Goal: Information Seeking & Learning: Learn about a topic

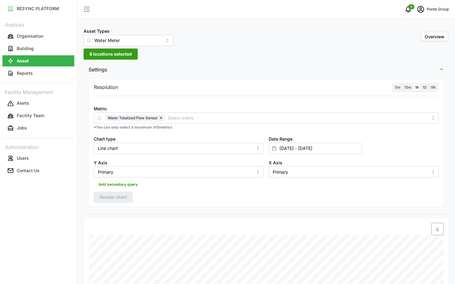
click at [125, 33] on div "Asset Types Water Meter" at bounding box center [128, 36] width 89 height 19
click at [118, 40] on input "Water Meter" at bounding box center [128, 40] width 89 height 11
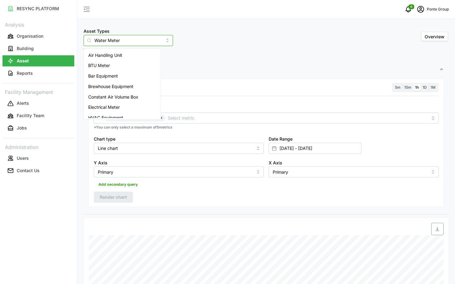
click at [109, 107] on span "Electrical Meter" at bounding box center [104, 107] width 32 height 7
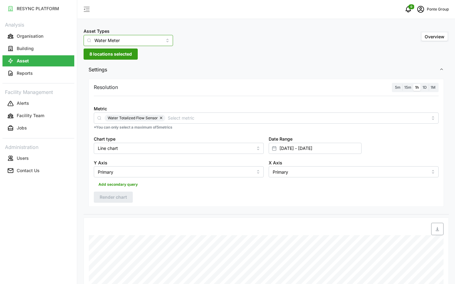
type input "Electrical Meter"
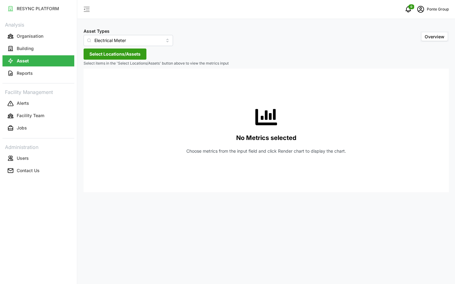
click at [112, 53] on span "Select Locations/Assets" at bounding box center [114, 54] width 51 height 11
click at [92, 83] on icon at bounding box center [91, 82] width 5 height 5
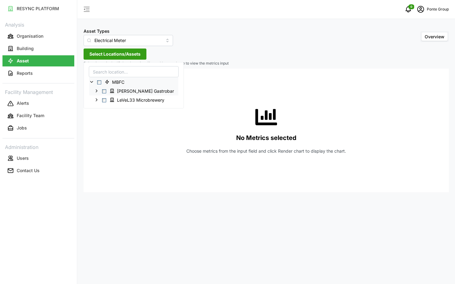
click at [97, 89] on icon at bounding box center [96, 91] width 5 height 5
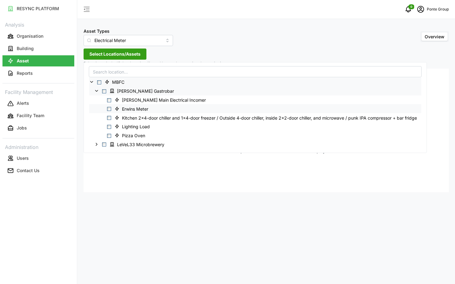
click at [110, 108] on span "Select Erwins Meter" at bounding box center [109, 109] width 4 height 4
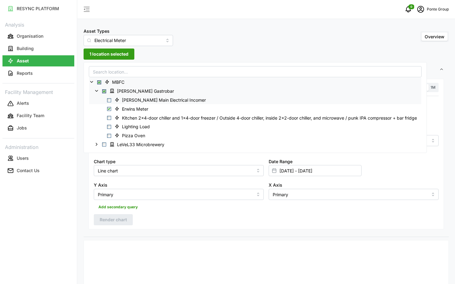
click at [110, 99] on span "Select Erwin Main Electrical Incomer" at bounding box center [109, 100] width 4 height 4
click at [197, 233] on div "Resolution 5m 15m 1h 1D 1M Recommended Metrics Electrical Energy Usage Sensor a…" at bounding box center [266, 157] width 365 height 160
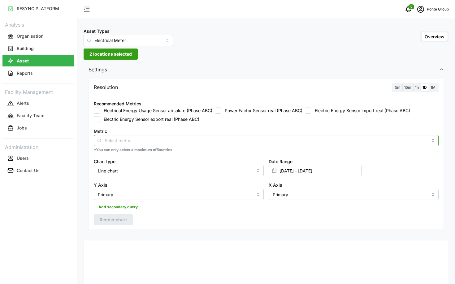
click at [175, 143] on input "Metric" at bounding box center [266, 140] width 323 height 7
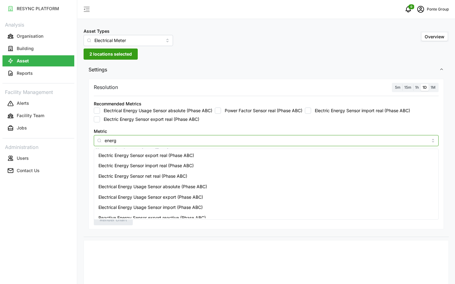
type input "energy"
click at [193, 188] on span "Electrical Energy Usage Sensor absolute (Phase ABC)" at bounding box center [152, 187] width 109 height 7
checkbox input "true"
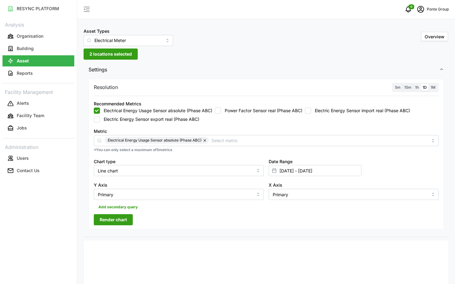
click at [417, 86] on span "1h" at bounding box center [417, 87] width 4 height 5
click at [413, 84] on input "1h" at bounding box center [413, 84] width 0 height 0
click at [427, 87] on label "1D" at bounding box center [425, 87] width 8 height 7
click at [421, 84] on input "1D" at bounding box center [421, 84] width 0 height 0
click at [418, 88] on span "1h" at bounding box center [417, 87] width 4 height 5
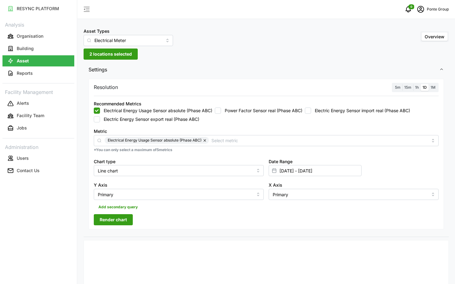
click at [413, 84] on input "1h" at bounding box center [413, 84] width 0 height 0
click at [112, 216] on span "Render chart" at bounding box center [113, 220] width 27 height 11
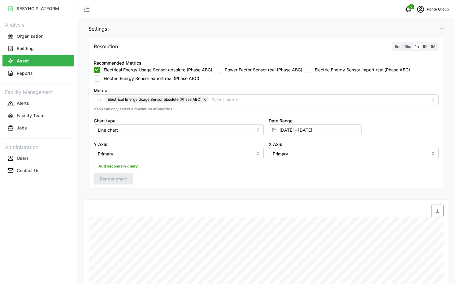
scroll to position [26, 0]
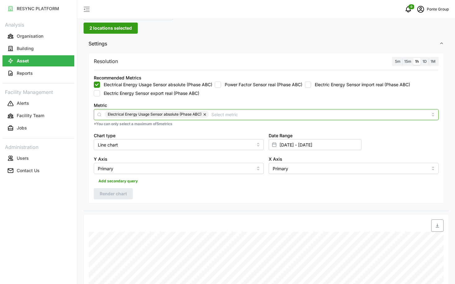
click at [216, 114] on input "Metric" at bounding box center [319, 114] width 216 height 7
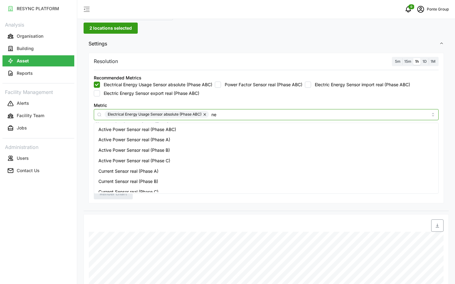
type input "net"
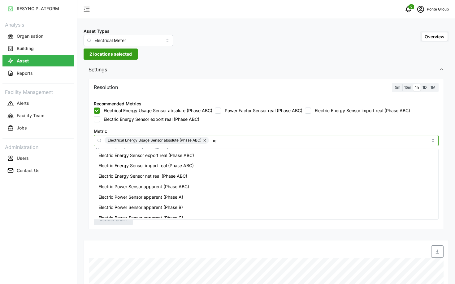
click at [186, 174] on span "Electric Energy Sensor net real (Phase ABC)" at bounding box center [142, 176] width 89 height 7
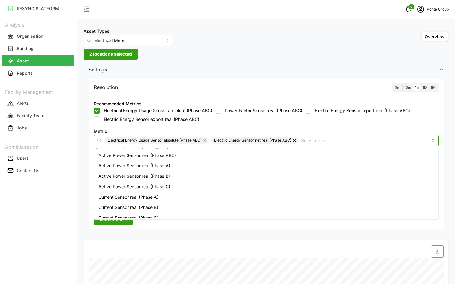
click at [205, 141] on button "button" at bounding box center [205, 140] width 7 height 7
checkbox input "false"
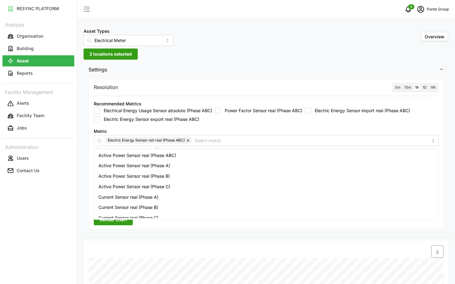
click at [99, 225] on button "Render chart" at bounding box center [113, 220] width 39 height 11
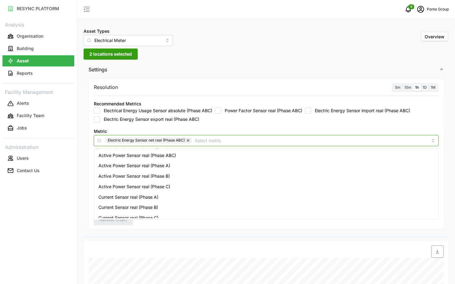
click at [202, 144] on div "Electric Energy Sensor net real (Phase ABC)" at bounding box center [266, 140] width 345 height 11
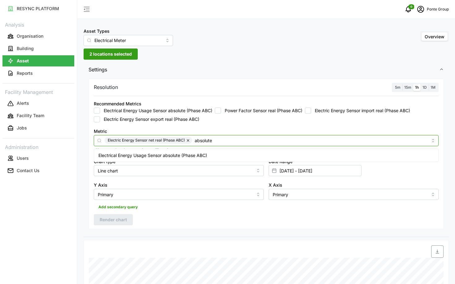
type input "absolute"
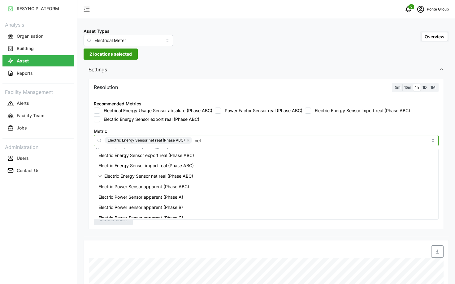
type input "net"
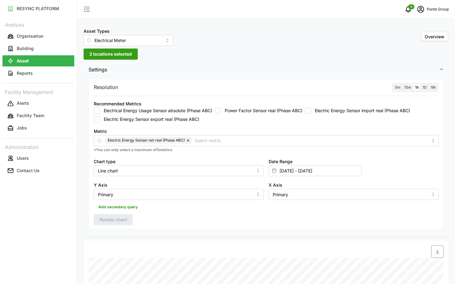
click at [51, 224] on div "RESYNC PLATFORM Analysis Organisation Building Asset Reports Facility Managemen…" at bounding box center [38, 142] width 77 height 284
click at [34, 46] on button "Building" at bounding box center [38, 48] width 72 height 11
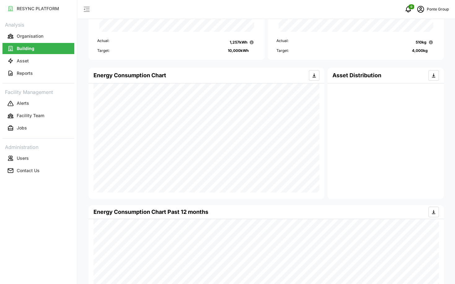
scroll to position [236, 0]
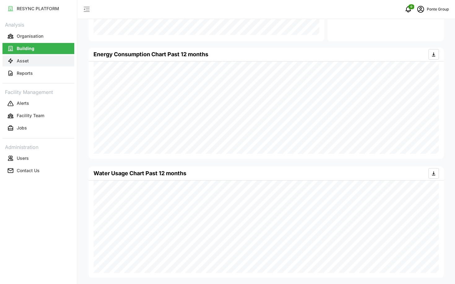
click at [29, 64] on button "Asset" at bounding box center [38, 60] width 72 height 11
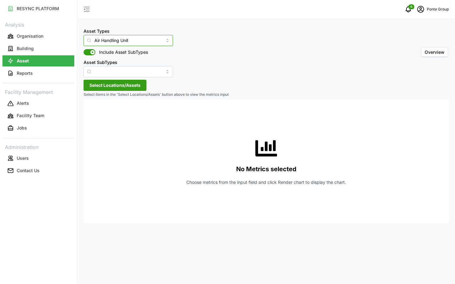
click at [116, 44] on input "Air Handling Unit" at bounding box center [128, 40] width 89 height 11
click at [119, 59] on div "Electrical Meter" at bounding box center [122, 55] width 74 height 11
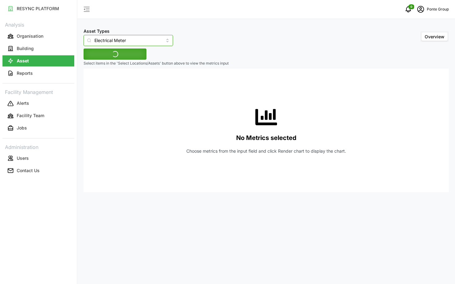
click at [132, 40] on input "Electrical Meter" at bounding box center [128, 40] width 89 height 11
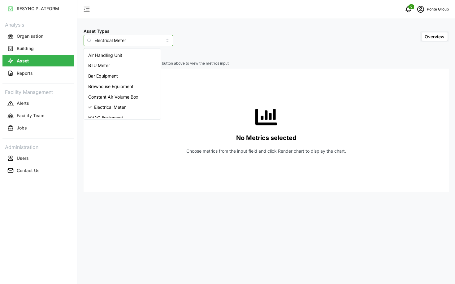
type input "Electrical Meter"
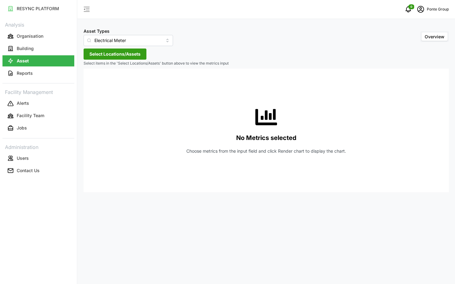
click at [178, 44] on div "Asset Types Electrical Meter Overview" at bounding box center [266, 36] width 365 height 19
click at [114, 60] on div "Asset Types Electrical Meter Overview Select Locations/Assets Select items in t…" at bounding box center [266, 142] width 378 height 284
click at [107, 57] on span "Select Locations/Assets" at bounding box center [114, 54] width 51 height 11
click at [91, 82] on icon at bounding box center [91, 82] width 5 height 5
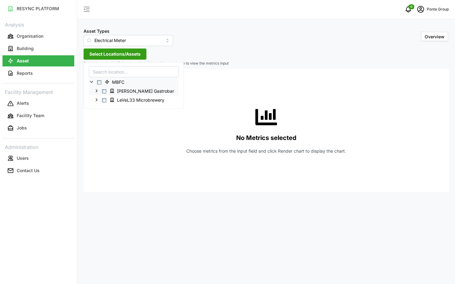
click at [96, 91] on icon at bounding box center [96, 91] width 5 height 5
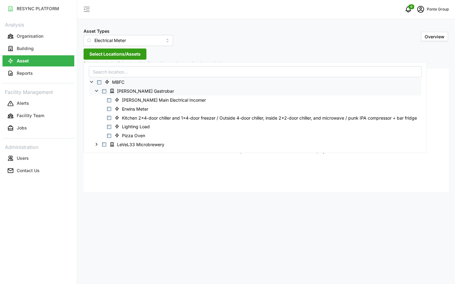
click at [96, 91] on icon at bounding box center [96, 91] width 5 height 5
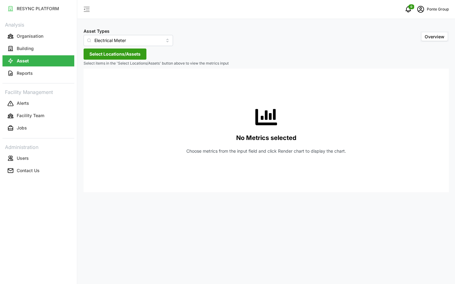
click at [119, 154] on div "No Metrics selected Choose metrics from the input field and click Render chart …" at bounding box center [266, 131] width 355 height 124
click at [109, 49] on span "Select Locations/Assets" at bounding box center [114, 54] width 51 height 11
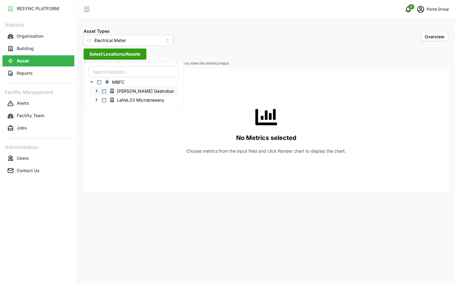
click at [97, 89] on icon at bounding box center [96, 91] width 5 height 5
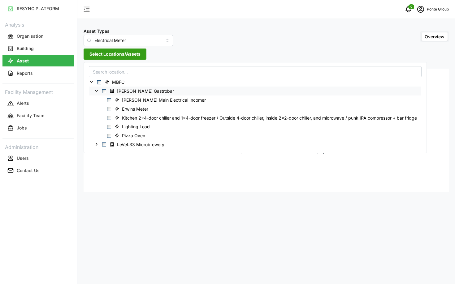
click at [97, 89] on icon at bounding box center [96, 91] width 5 height 5
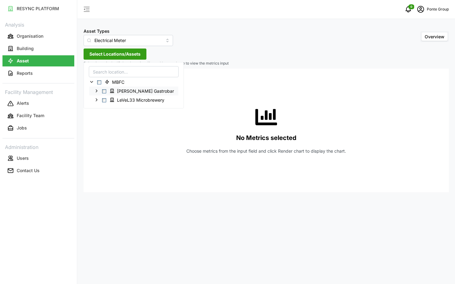
click at [97, 89] on icon at bounding box center [96, 91] width 5 height 5
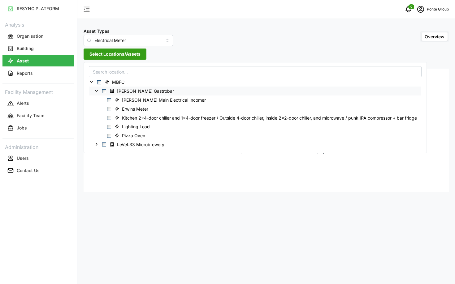
click at [97, 89] on icon at bounding box center [96, 91] width 5 height 5
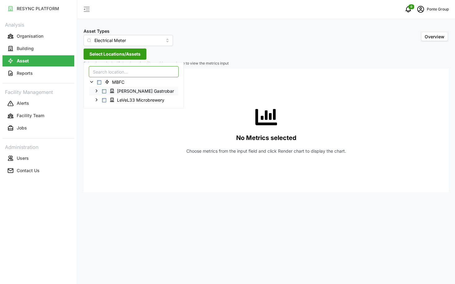
click at [109, 72] on input at bounding box center [134, 71] width 90 height 11
type input "kitchen"
click at [98, 99] on icon at bounding box center [96, 100] width 5 height 5
click at [97, 92] on icon at bounding box center [96, 91] width 5 height 5
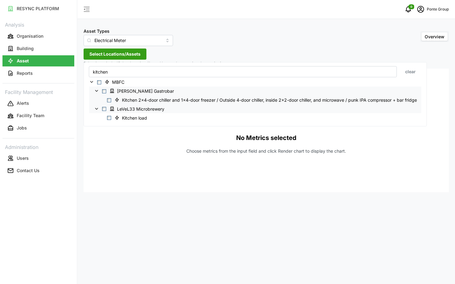
click at [110, 100] on span "Select Kitchen 2x4-door chiller and 1x4-door freezer / Outside 4-door chiller, …" at bounding box center [109, 100] width 4 height 4
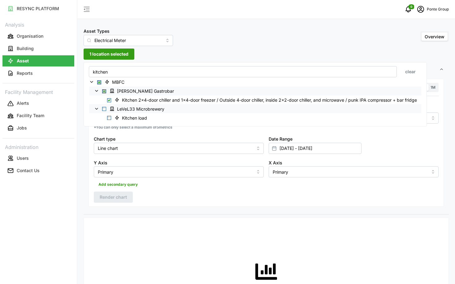
click at [156, 142] on div "Metric *You can only select a maximum of 5 metrics Chart type Line chart Date R…" at bounding box center [266, 139] width 350 height 83
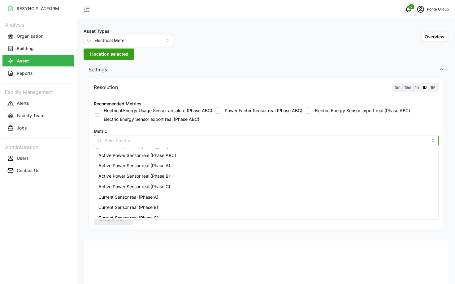
click at [156, 142] on input "Metric" at bounding box center [266, 140] width 323 height 7
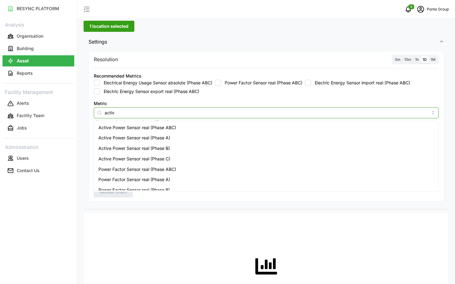
type input "active"
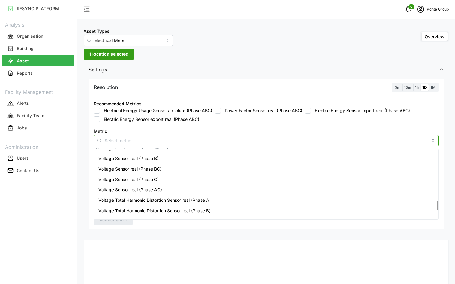
scroll to position [422, 0]
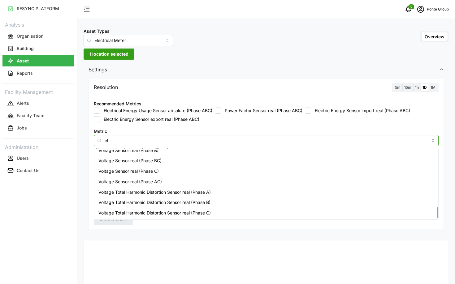
type input "e"
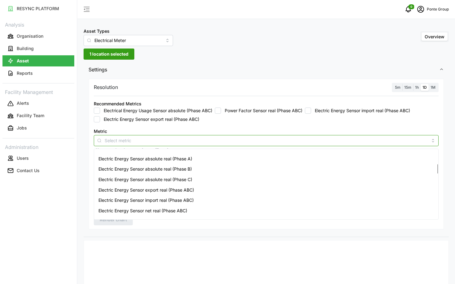
scroll to position [96, 0]
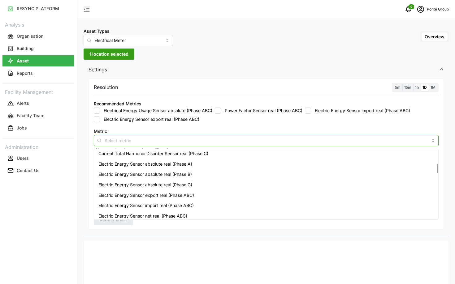
click at [175, 164] on span "Electric Energy Sensor absolute real (Phase A)" at bounding box center [145, 164] width 94 height 7
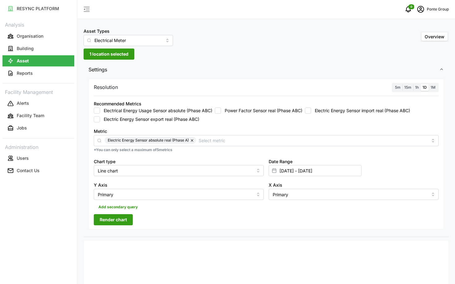
click at [113, 214] on div "Resolution 5m 15m 1h 1D 1M Recommended Metrics Electrical Energy Usage Sensor a…" at bounding box center [266, 154] width 355 height 151
click at [127, 219] on button "Render chart" at bounding box center [113, 220] width 39 height 11
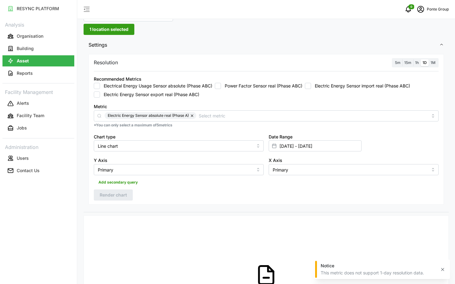
scroll to position [11, 0]
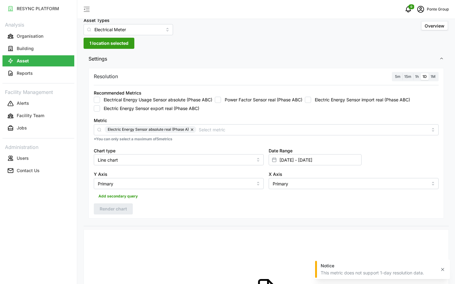
click at [399, 77] on span "5m" at bounding box center [398, 76] width 6 height 5
click at [393, 73] on input "5m" at bounding box center [393, 73] width 0 height 0
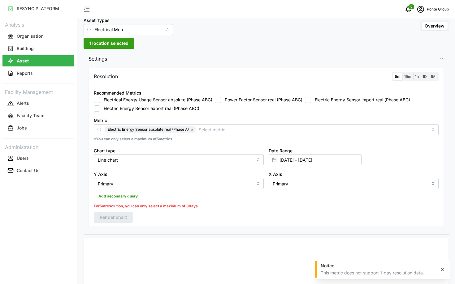
click at [413, 78] on div "1h" at bounding box center [416, 76] width 7 height 7
click at [410, 77] on span "15m" at bounding box center [407, 76] width 7 height 5
click at [402, 73] on input "15m" at bounding box center [402, 73] width 0 height 0
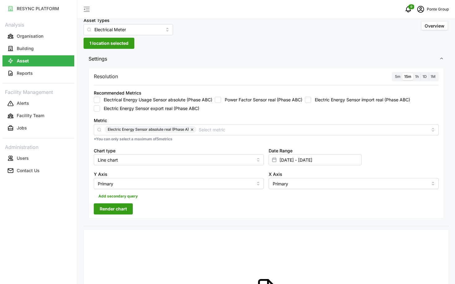
click at [124, 211] on span "Render chart" at bounding box center [113, 209] width 27 height 11
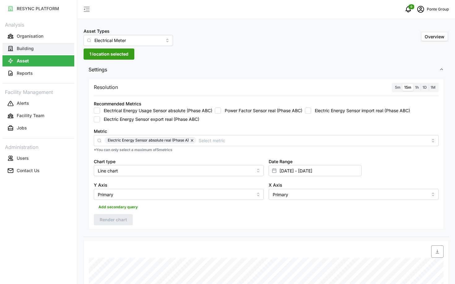
click at [22, 44] on button "Building" at bounding box center [38, 48] width 72 height 11
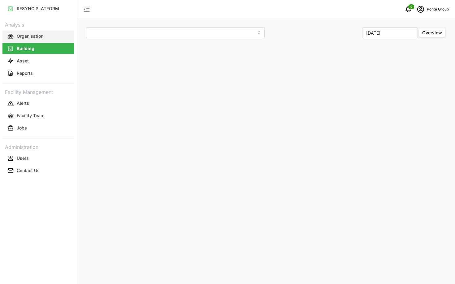
type input "Erwin's Gastrobar"
click at [28, 39] on p "Organisation" at bounding box center [30, 36] width 27 height 6
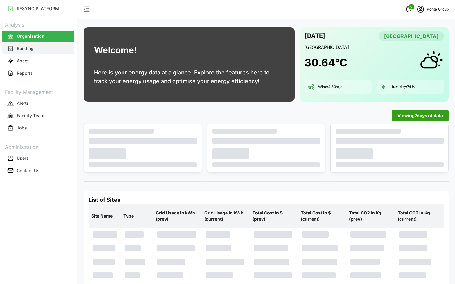
click at [28, 54] on button "Building" at bounding box center [38, 48] width 72 height 11
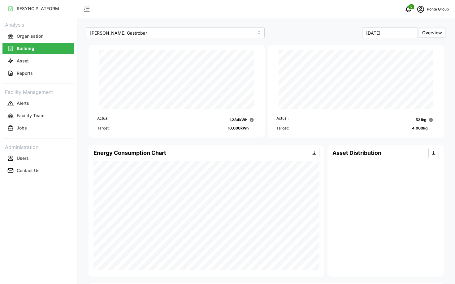
scroll to position [236, 0]
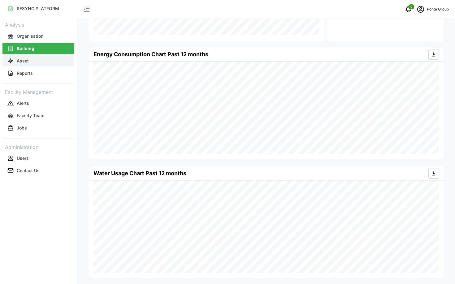
click at [26, 65] on button "Asset" at bounding box center [38, 60] width 72 height 11
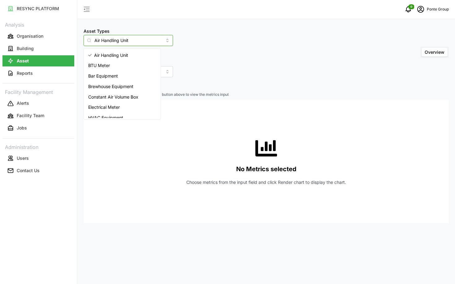
click at [109, 41] on input "Air Handling Unit" at bounding box center [128, 40] width 89 height 11
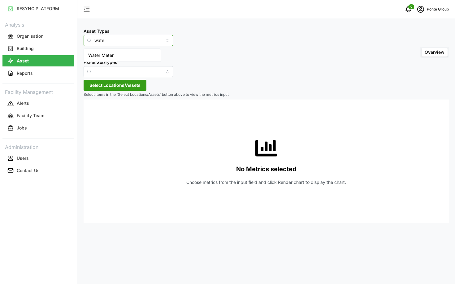
click at [125, 60] on div "Water Meter" at bounding box center [122, 55] width 74 height 11
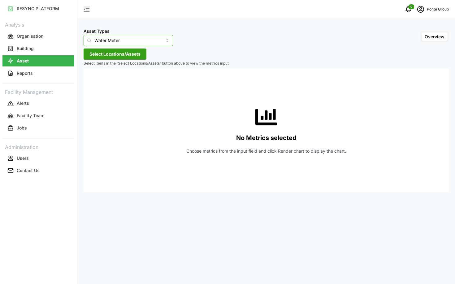
type input "Water Meter"
click at [109, 58] on span "Select Locations/Assets" at bounding box center [114, 54] width 51 height 11
click at [98, 81] on span "Select MBFC" at bounding box center [99, 82] width 4 height 4
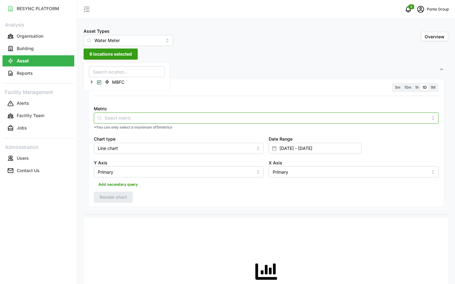
click at [168, 117] on input "Metric" at bounding box center [266, 118] width 323 height 7
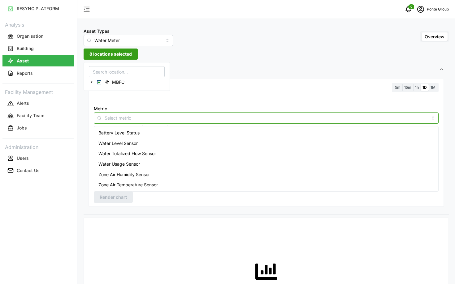
click at [158, 129] on div "Battery Level Status" at bounding box center [266, 133] width 342 height 11
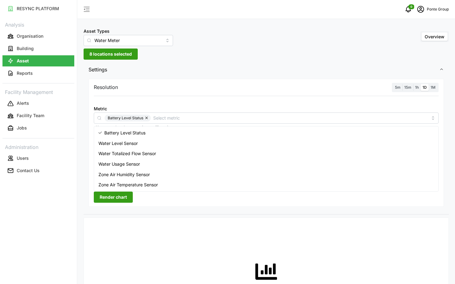
click at [400, 85] on span "5m" at bounding box center [398, 87] width 6 height 5
click at [393, 84] on input "5m" at bounding box center [393, 84] width 0 height 0
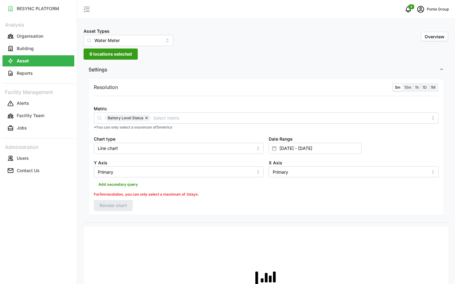
click at [415, 89] on span "1h" at bounding box center [417, 87] width 4 height 5
click at [413, 84] on input "1h" at bounding box center [413, 84] width 0 height 0
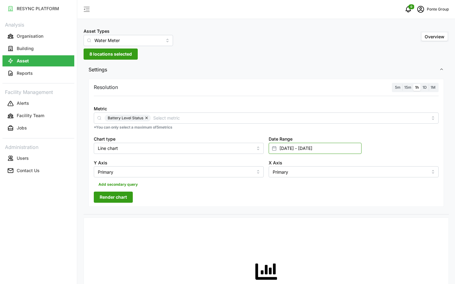
click at [328, 149] on input "01 Sep 2025 - 04 Sep 2025" at bounding box center [315, 148] width 93 height 11
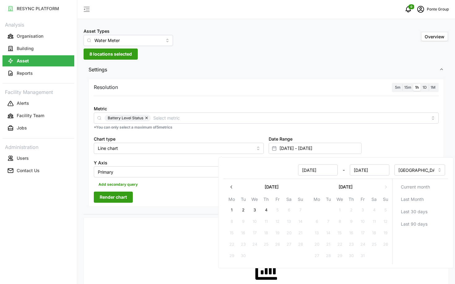
click at [236, 191] on button "button" at bounding box center [231, 187] width 11 height 11
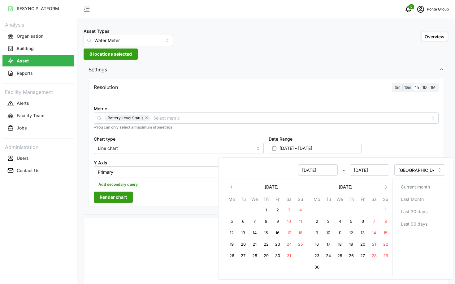
click at [236, 191] on button "button" at bounding box center [231, 187] width 11 height 11
click at [381, 210] on button "1" at bounding box center [385, 210] width 11 height 11
type input "01 Dec 2024 - 04 Sep 2025"
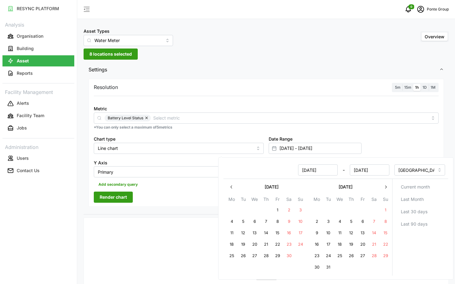
type input "01 Dec 2024"
click at [337, 224] on button "4" at bounding box center [339, 221] width 11 height 11
type input "01 Dec 2024 - 04 Dec 2024"
type input "04 Dec 2024"
click at [154, 200] on div "Resolution 5m 15m 1h 1D 1M Metric Battery Level Status *You can only select a m…" at bounding box center [266, 143] width 355 height 128
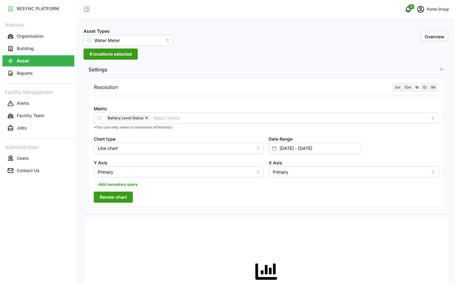
click at [123, 201] on span "Render chart" at bounding box center [113, 197] width 27 height 11
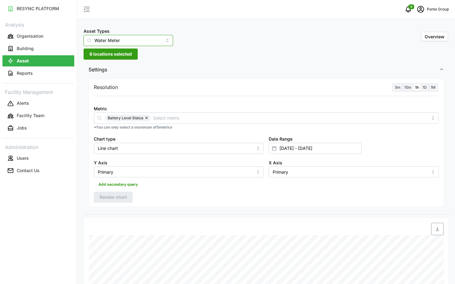
click at [107, 40] on input "Water Meter" at bounding box center [128, 40] width 89 height 11
click at [109, 57] on span "Electrical Meter" at bounding box center [104, 55] width 32 height 7
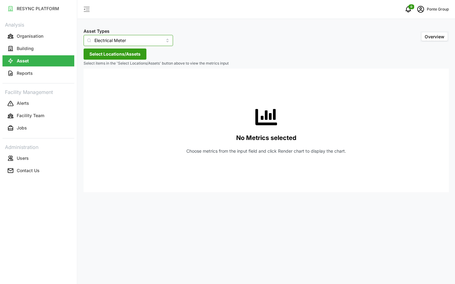
type input "Electrical Meter"
click at [117, 53] on span "Select Locations/Assets" at bounding box center [114, 54] width 51 height 11
click at [97, 83] on span "Select MBFC" at bounding box center [99, 82] width 4 height 4
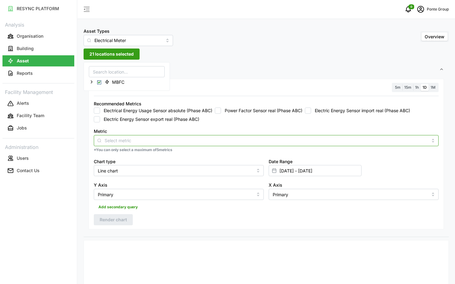
click at [121, 137] on div at bounding box center [266, 140] width 345 height 11
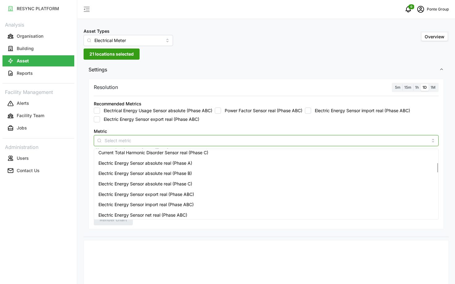
scroll to position [90, 0]
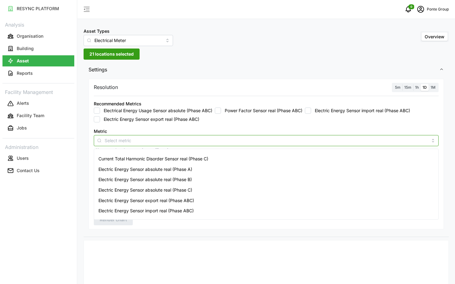
click at [171, 168] on span "Electric Energy Sensor absolute real (Phase A)" at bounding box center [145, 169] width 94 height 7
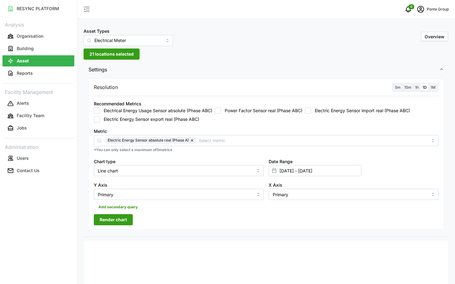
click at [58, 223] on div "RESYNC PLATFORM Analysis Organisation Building Asset Reports Facility Managemen…" at bounding box center [38, 142] width 77 height 284
click at [336, 171] on input "01 Dec 2024 - 04 Dec 2024" at bounding box center [315, 170] width 93 height 11
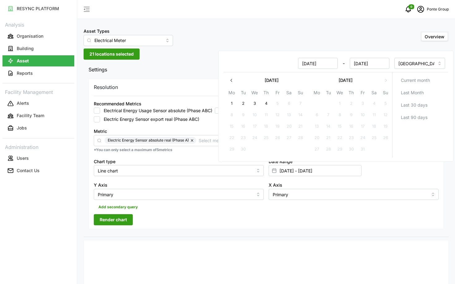
click at [234, 83] on button "button" at bounding box center [231, 80] width 11 height 11
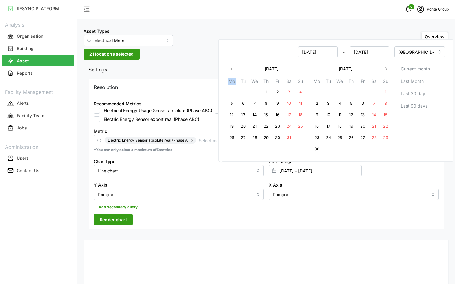
click at [234, 83] on th "Mo" at bounding box center [231, 82] width 11 height 9
click at [381, 92] on button "1" at bounding box center [385, 92] width 11 height 11
type input "04 Dec 2024 - 01 Jun 2025"
type input "04 Dec 2024"
type input "01 Jun 2025"
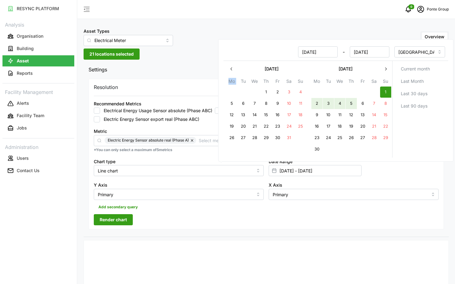
click at [343, 106] on button "4" at bounding box center [339, 103] width 11 height 11
type input "01 Jun 2025 - 04 Jun 2025"
type input "01 Jun 2025"
type input "04 Jun 2025"
click at [379, 163] on div "Date Range 01 Jun 2025 - 04 Jun 2025" at bounding box center [353, 167] width 175 height 24
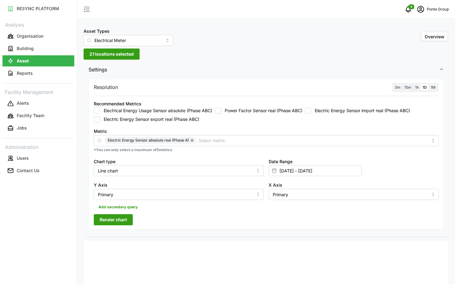
click at [418, 90] on label "1h" at bounding box center [416, 87] width 7 height 7
click at [413, 84] on input "1h" at bounding box center [413, 84] width 0 height 0
click at [104, 223] on span "Render chart" at bounding box center [113, 220] width 27 height 11
click at [303, 166] on input "01 Jun 2025 - 04 Jun 2025" at bounding box center [315, 170] width 93 height 11
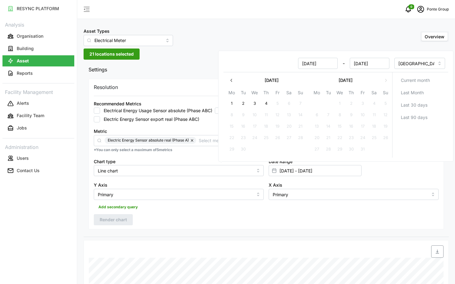
click at [210, 130] on div "Metric Electric Energy Sensor absolute real (Phase A)" at bounding box center [266, 137] width 345 height 19
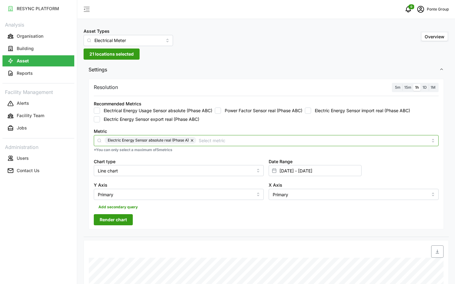
click at [225, 144] on div "Electric Energy Sensor absolute real (Phase A)" at bounding box center [266, 140] width 345 height 11
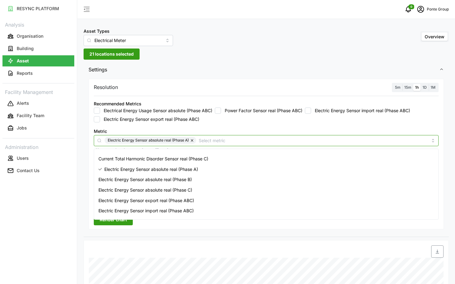
click at [190, 179] on span "Electric Energy Sensor absolute real (Phase B)" at bounding box center [144, 179] width 93 height 7
click at [183, 188] on span "Electric Energy Sensor absolute real (Phase C)" at bounding box center [145, 190] width 94 height 7
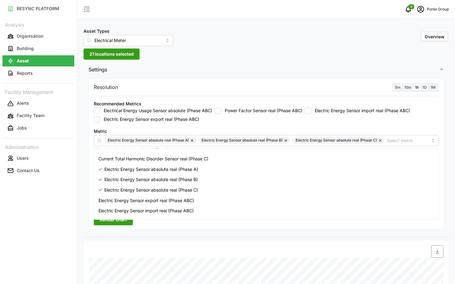
click at [115, 226] on div "Resolution 5m 15m 1h 1D 1M Recommended Metrics Electrical Energy Usage Sensor a…" at bounding box center [266, 154] width 355 height 151
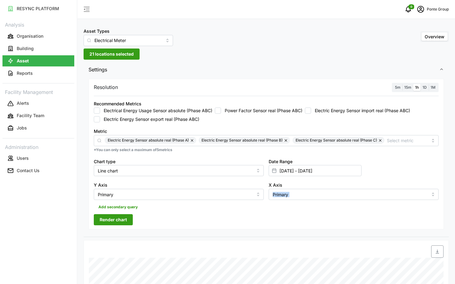
click at [115, 226] on div "Resolution 5m 15m 1h 1D 1M Recommended Metrics Electrical Energy Usage Sensor a…" at bounding box center [266, 154] width 355 height 151
click at [111, 224] on span "Render chart" at bounding box center [113, 220] width 27 height 11
click at [322, 184] on div "X Axis Primary" at bounding box center [354, 190] width 170 height 19
click at [310, 174] on input "01 Jun 2025 - 04 Jun 2025" at bounding box center [315, 170] width 93 height 11
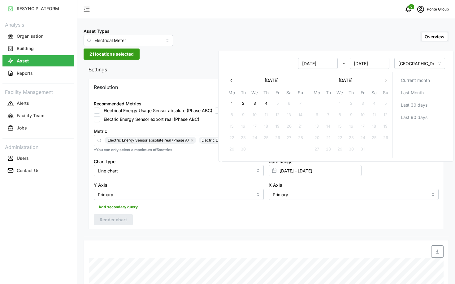
click at [233, 85] on button "button" at bounding box center [231, 80] width 11 height 11
click at [233, 89] on th "Mo" at bounding box center [231, 93] width 11 height 9
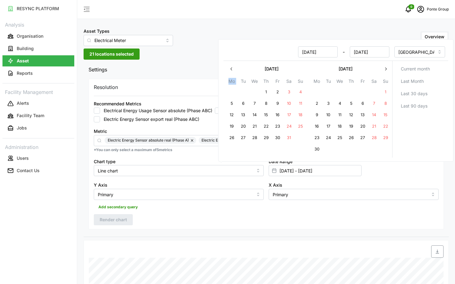
click at [232, 71] on icon "button" at bounding box center [231, 69] width 5 height 5
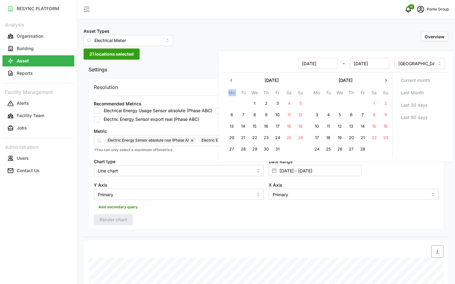
click at [231, 80] on icon "button" at bounding box center [231, 80] width 5 height 5
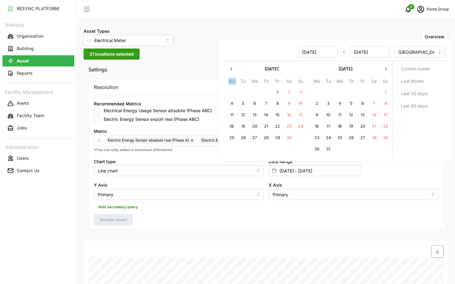
click at [279, 94] on button "1" at bounding box center [277, 92] width 11 height 11
type input "01 Nov 2024 - 04 Jun 2025"
type input "01 Nov 2024"
click at [298, 94] on button "3" at bounding box center [300, 92] width 11 height 11
type input "01 Nov 2024 - 03 Nov 2024"
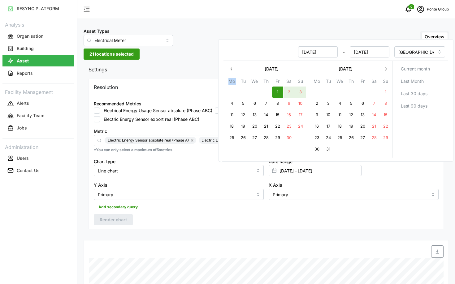
type input "03 Nov 2024"
click at [191, 224] on div "Resolution 5m 15m 1h 1D 1M Recommended Metrics Electrical Energy Usage Sensor a…" at bounding box center [266, 154] width 355 height 151
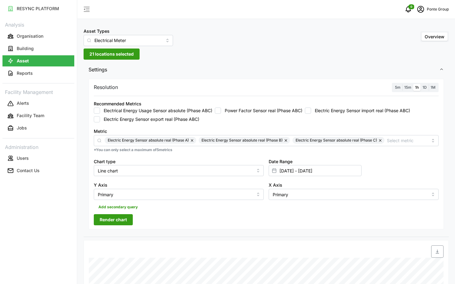
click at [125, 220] on span "Render chart" at bounding box center [113, 220] width 27 height 11
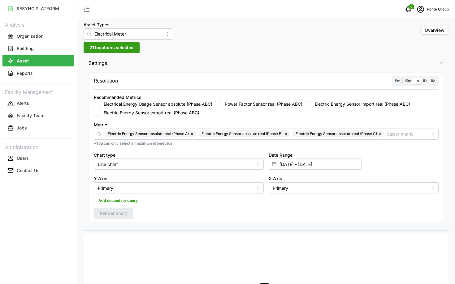
scroll to position [1, 0]
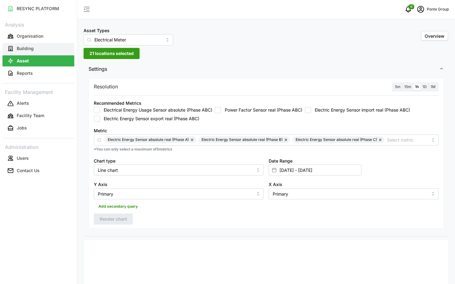
click at [50, 52] on button "Building" at bounding box center [38, 48] width 72 height 11
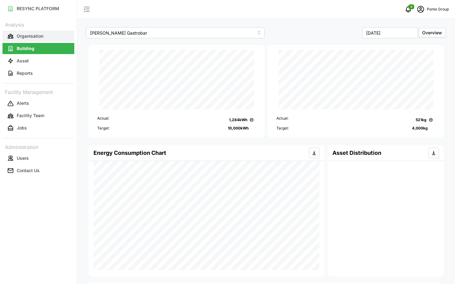
click at [21, 36] on p "Organisation" at bounding box center [30, 36] width 27 height 6
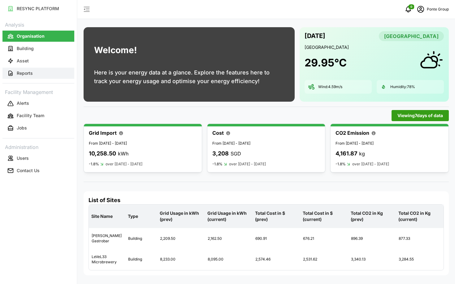
click at [45, 76] on button "Reports" at bounding box center [38, 73] width 72 height 11
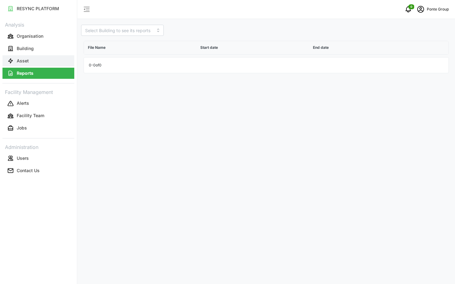
click at [48, 63] on button "Asset" at bounding box center [38, 60] width 72 height 11
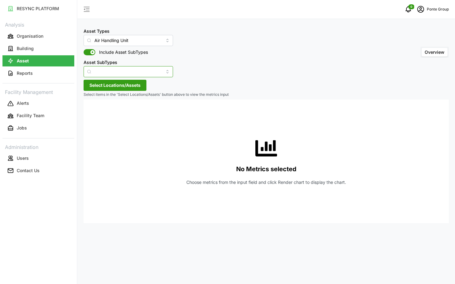
click at [109, 74] on input "Asset SubTypes" at bounding box center [128, 71] width 89 height 11
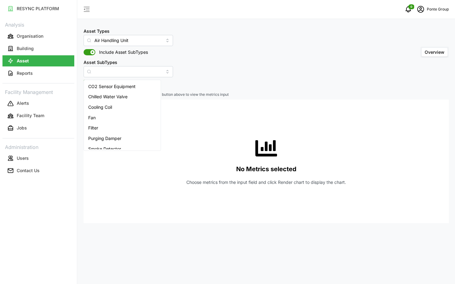
click at [198, 130] on div "No Metrics selected Choose metrics from the input field and click Render chart …" at bounding box center [266, 162] width 355 height 124
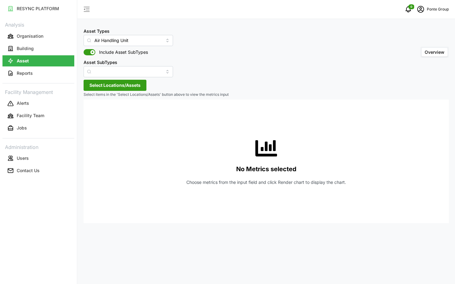
click at [108, 65] on label "Asset SubTypes" at bounding box center [101, 62] width 34 height 7
click at [104, 72] on input "Asset SubTypes" at bounding box center [128, 71] width 89 height 11
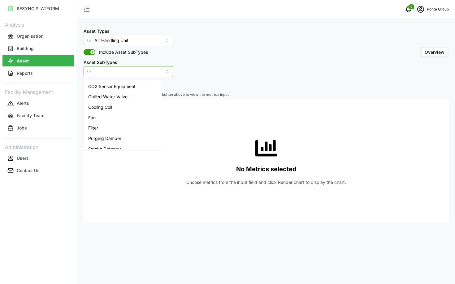
scroll to position [5, 0]
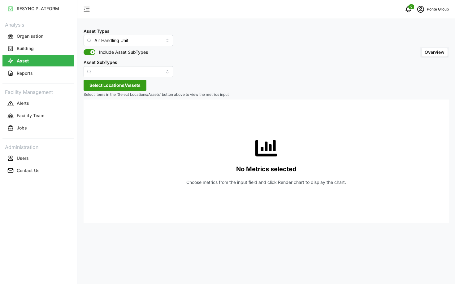
click at [194, 148] on div "No Metrics selected Choose metrics from the input field and click Render chart …" at bounding box center [266, 162] width 355 height 124
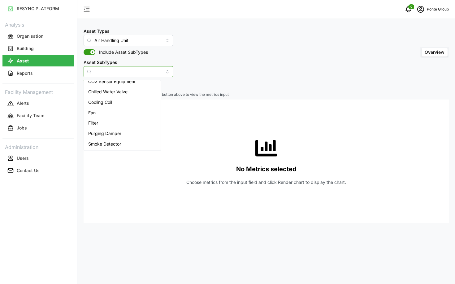
click at [108, 68] on input "Asset SubTypes" at bounding box center [128, 71] width 89 height 11
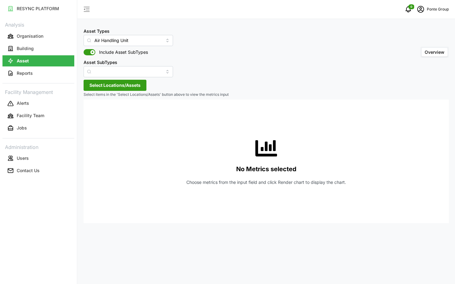
click at [189, 126] on div "No Metrics selected Choose metrics from the input field and click Render chart …" at bounding box center [266, 162] width 355 height 124
click at [106, 89] on span "Select Locations/Assets" at bounding box center [114, 85] width 51 height 11
click at [97, 115] on div "MBFC" at bounding box center [126, 113] width 75 height 9
click at [187, 125] on div "No Metrics selected Choose metrics from the input field and click Render chart …" at bounding box center [266, 162] width 355 height 124
click at [119, 85] on span "Select Locations/Assets" at bounding box center [114, 85] width 51 height 11
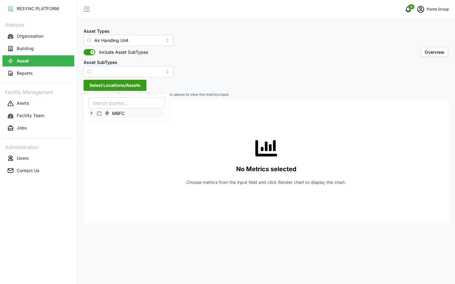
click at [98, 113] on span "Select MBFC" at bounding box center [99, 114] width 4 height 4
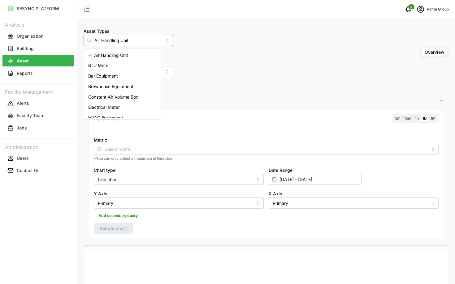
click at [122, 43] on input "Air Handling Unit" at bounding box center [128, 40] width 89 height 11
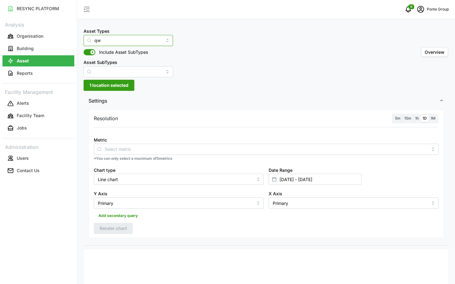
type input "q"
click at [117, 54] on div "Water Meter" at bounding box center [122, 55] width 74 height 11
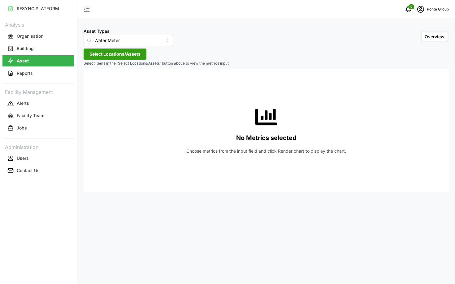
click at [121, 61] on p "Select items in the 'Select Locations/Assets' button above to view the metrics …" at bounding box center [266, 63] width 365 height 5
click at [112, 57] on span "Select Locations/Assets" at bounding box center [114, 54] width 51 height 11
click at [99, 83] on span "Select MBFC" at bounding box center [99, 82] width 4 height 4
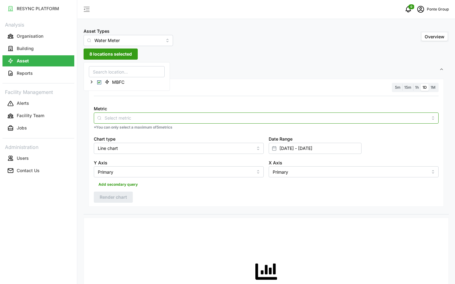
click at [136, 122] on div at bounding box center [266, 118] width 345 height 11
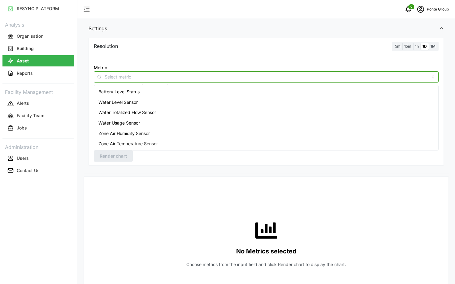
scroll to position [52, 0]
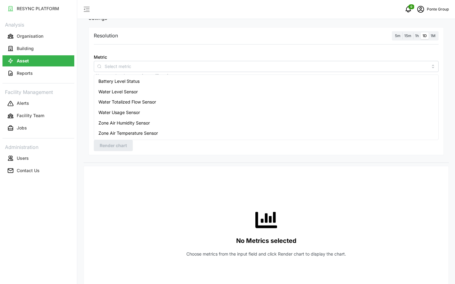
click at [106, 175] on div "No Metrics selected Choose metrics from the input field and click Render chart …" at bounding box center [266, 233] width 345 height 124
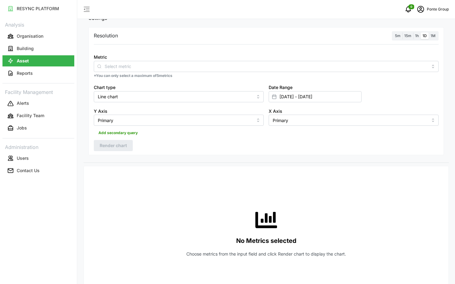
scroll to position [0, 0]
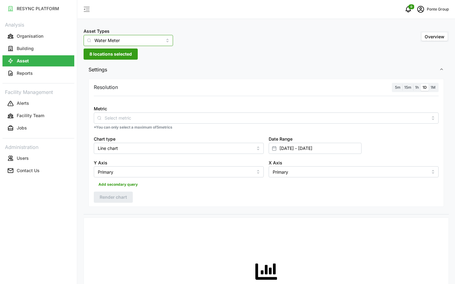
click at [111, 39] on input "Water Meter" at bounding box center [128, 40] width 89 height 11
type input "energy"
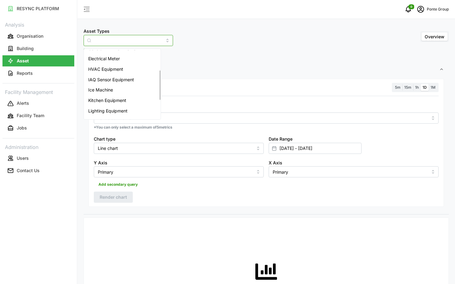
scroll to position [54, 0]
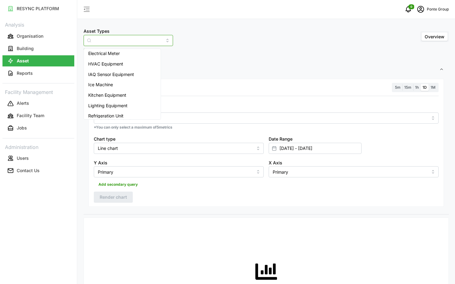
click at [105, 55] on span "Electrical Meter" at bounding box center [104, 53] width 32 height 7
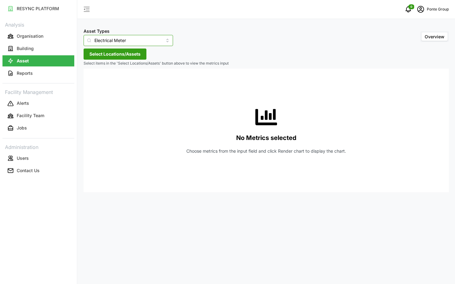
type input "Electrical Meter"
click at [112, 56] on span "Select Locations/Assets" at bounding box center [114, 54] width 51 height 11
click at [97, 85] on div "MBFC" at bounding box center [126, 82] width 75 height 9
click at [100, 79] on div "MBFC" at bounding box center [126, 82] width 75 height 9
click at [100, 80] on div "MBFC" at bounding box center [126, 82] width 75 height 9
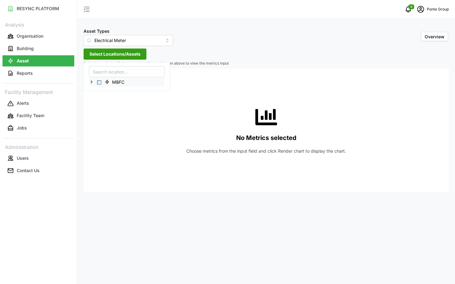
click at [100, 81] on span "Select MBFC" at bounding box center [99, 82] width 4 height 4
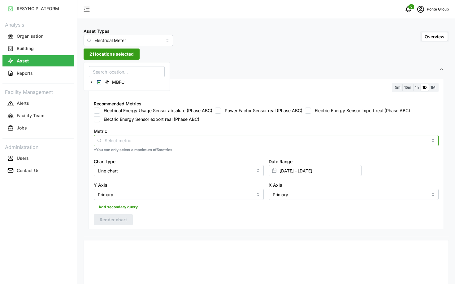
click at [176, 139] on input "Metric" at bounding box center [266, 140] width 323 height 7
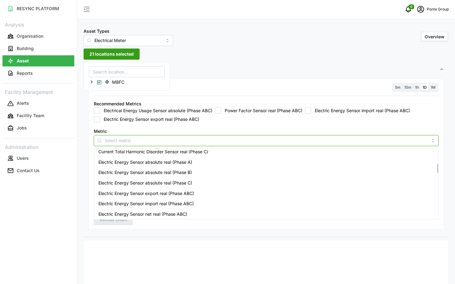
scroll to position [93, 0]
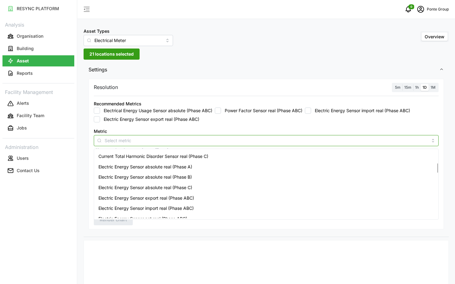
click at [179, 171] on div "Electric Energy Sensor absolute real (Phase A)" at bounding box center [266, 167] width 342 height 11
click at [181, 176] on span "Electric Energy Sensor absolute real (Phase B)" at bounding box center [144, 177] width 93 height 7
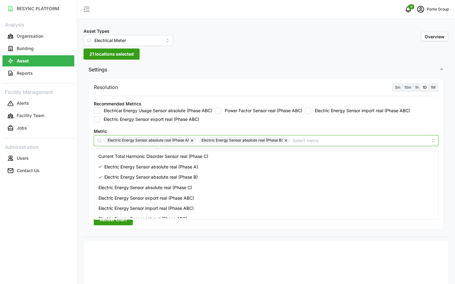
click at [185, 184] on div "Electric Energy Sensor absolute real (Phase C)" at bounding box center [266, 188] width 342 height 11
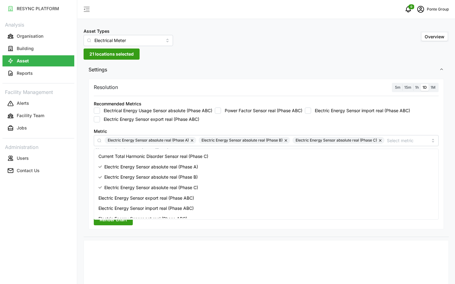
click at [250, 90] on div "Resolution 5m 15m 1h 1D 1M" at bounding box center [266, 88] width 345 height 10
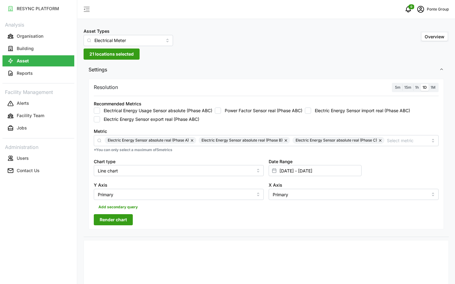
click at [415, 89] on label "1h" at bounding box center [416, 87] width 7 height 7
click at [413, 84] on input "1h" at bounding box center [413, 84] width 0 height 0
click at [326, 170] on input "01 Nov 2024 - 03 Nov 2024" at bounding box center [315, 170] width 93 height 11
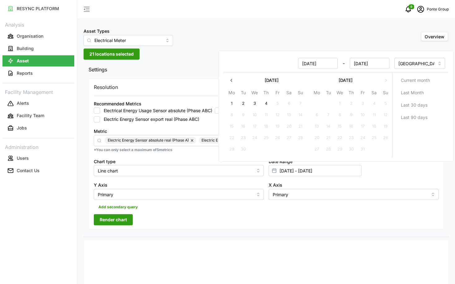
click at [233, 80] on icon "button" at bounding box center [231, 80] width 5 height 5
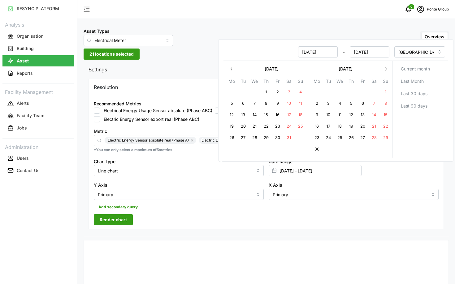
click at [230, 71] on icon "button" at bounding box center [231, 69] width 5 height 5
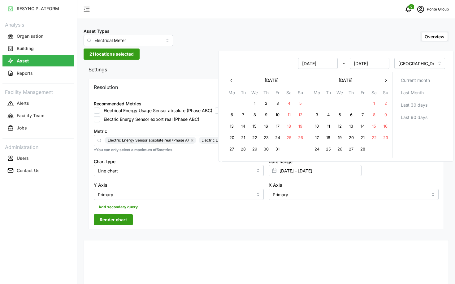
click at [258, 104] on button "1" at bounding box center [254, 103] width 11 height 11
type input "03 Nov 2024 - 01 Jan 2025"
type input "03 Nov 2024"
type input "01 Jan 2025"
click at [242, 114] on button "7" at bounding box center [243, 115] width 11 height 11
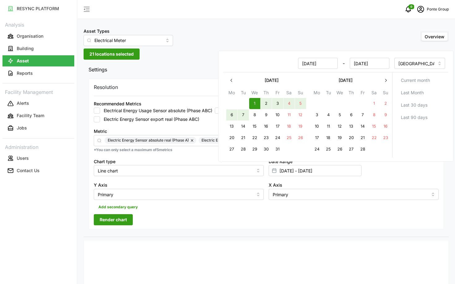
type input "01 Jan 2025 - 07 Jan 2025"
type input "01 Jan 2025"
type input "07 Jan 2025"
click at [206, 221] on div "Resolution 5m 15m 1h 1D 1M Recommended Metrics Electrical Energy Usage Sensor a…" at bounding box center [266, 154] width 355 height 151
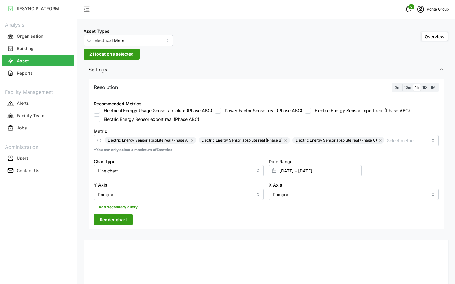
click at [133, 218] on div "Resolution 5m 15m 1h 1D 1M Recommended Metrics Electrical Energy Usage Sensor a…" at bounding box center [266, 154] width 355 height 151
click at [125, 219] on span "Render chart" at bounding box center [113, 220] width 27 height 11
click at [320, 169] on input "01 Jan 2025 - 07 Jan 2025" at bounding box center [315, 170] width 93 height 11
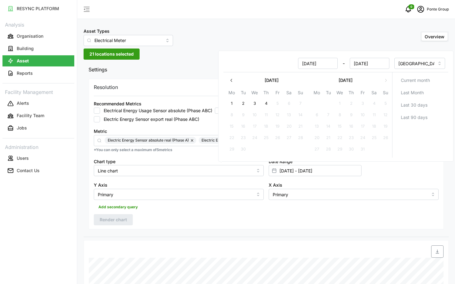
click at [232, 79] on icon "button" at bounding box center [231, 80] width 5 height 5
click at [233, 80] on icon "button" at bounding box center [231, 80] width 5 height 5
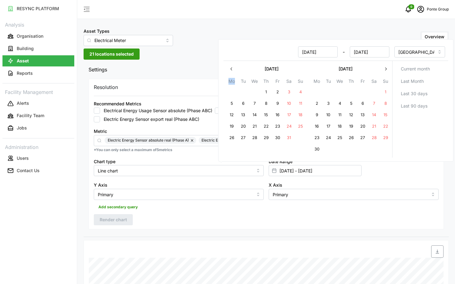
click at [233, 80] on th "Mo" at bounding box center [231, 82] width 11 height 9
click at [234, 70] on icon "button" at bounding box center [231, 69] width 5 height 5
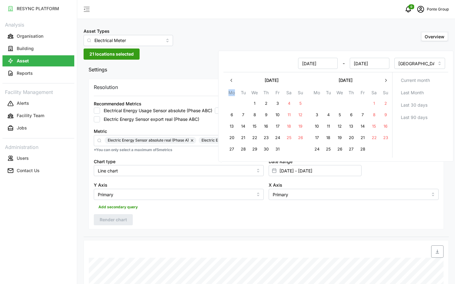
click at [231, 80] on icon "button" at bounding box center [231, 80] width 5 height 5
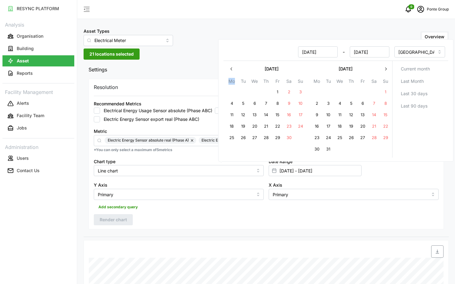
click at [386, 90] on button "1" at bounding box center [385, 92] width 11 height 11
type input "01 Dec 2024 - 07 Jan 2025"
type input "01 Dec 2024"
click at [376, 102] on button "7" at bounding box center [374, 103] width 11 height 11
type input "01 Dec 2024 - 07 Dec 2024"
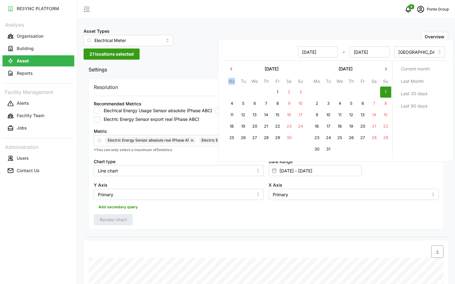
type input "07 Dec 2024"
click at [276, 220] on div "Resolution 5m 15m 1h 1D 1M Recommended Metrics Electrical Energy Usage Sensor a…" at bounding box center [266, 154] width 355 height 151
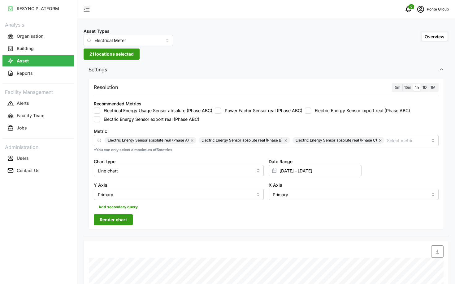
click at [124, 218] on span "Render chart" at bounding box center [113, 220] width 27 height 11
click at [342, 172] on input "01 Dec 2024 - 07 Dec 2024" at bounding box center [315, 170] width 93 height 11
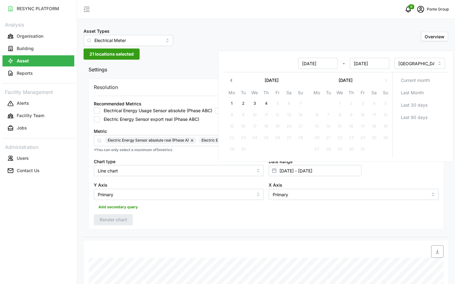
click at [352, 219] on div "Resolution 5m 15m 1h 1D 1M Recommended Metrics Electrical Energy Usage Sensor a…" at bounding box center [266, 154] width 355 height 151
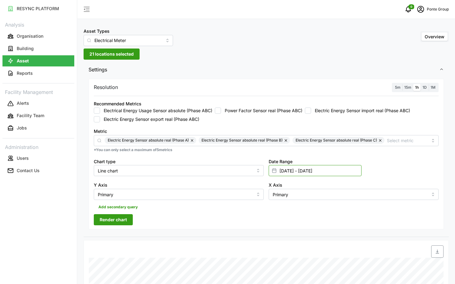
click at [317, 173] on input "01 Dec 2024 - 07 Dec 2024" at bounding box center [315, 170] width 93 height 11
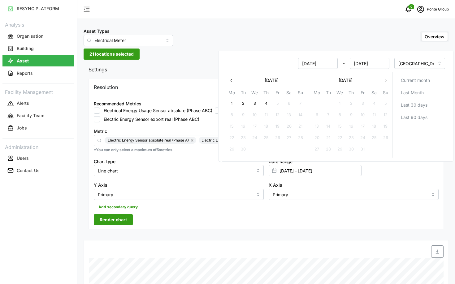
click at [231, 82] on icon "button" at bounding box center [231, 80] width 5 height 5
click at [231, 89] on th "Mo" at bounding box center [231, 93] width 11 height 9
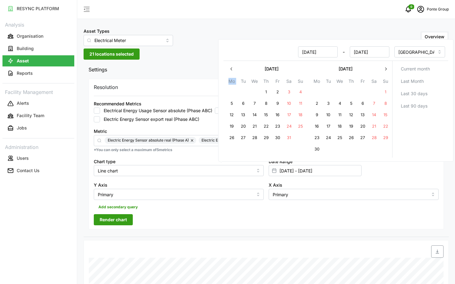
click at [231, 82] on th "Mo" at bounding box center [231, 82] width 11 height 9
click at [231, 74] on button "button" at bounding box center [231, 68] width 11 height 11
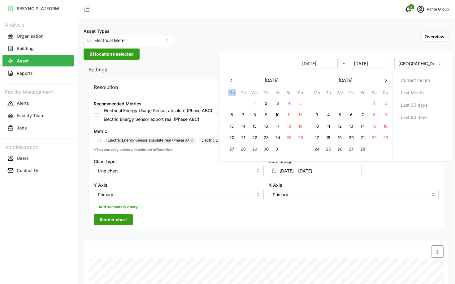
click at [231, 80] on icon "button" at bounding box center [231, 80] width 2 height 3
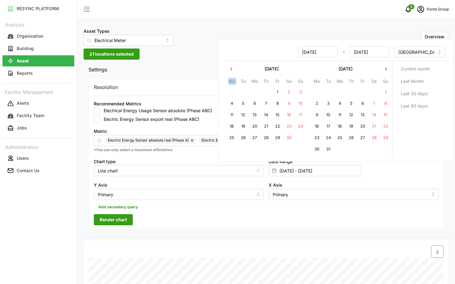
click at [232, 71] on icon "button" at bounding box center [231, 69] width 5 height 5
click at [331, 93] on button "1" at bounding box center [328, 92] width 11 height 11
type input "01 Oct 2024 - 07 Dec 2024"
type input "01 Oct 2024"
click at [318, 100] on button "7" at bounding box center [316, 103] width 11 height 11
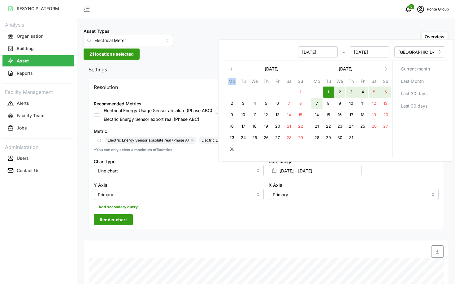
type input "01 Oct 2024 - 07 Oct 2024"
type input "07 Oct 2024"
click at [239, 215] on div "Resolution 5m 15m 1h 1D 1M Recommended Metrics Electrical Energy Usage Sensor a…" at bounding box center [266, 154] width 355 height 151
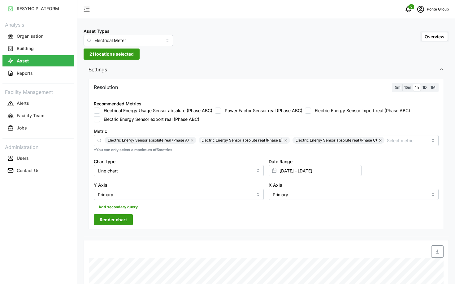
click at [118, 221] on span "Render chart" at bounding box center [113, 220] width 27 height 11
click at [405, 86] on span "15m" at bounding box center [407, 87] width 7 height 5
click at [402, 84] on input "15m" at bounding box center [402, 84] width 0 height 0
click at [399, 86] on span "5m" at bounding box center [398, 87] width 6 height 5
click at [393, 84] on input "5m" at bounding box center [393, 84] width 0 height 0
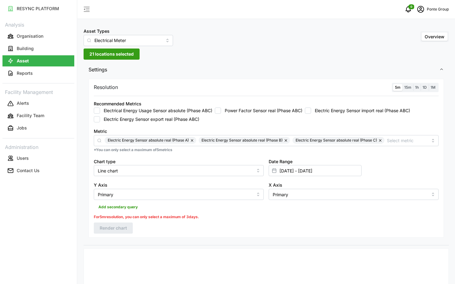
click at [415, 87] on span "1h" at bounding box center [417, 87] width 4 height 5
click at [413, 84] on input "1h" at bounding box center [413, 84] width 0 height 0
click at [126, 224] on span "Render chart" at bounding box center [113, 220] width 27 height 11
click at [313, 165] on div "Date Range 01 Oct 2024 - 07 Oct 2024" at bounding box center [315, 167] width 93 height 19
click at [308, 170] on input "01 Oct 2024 - 07 Oct 2024" at bounding box center [315, 170] width 93 height 11
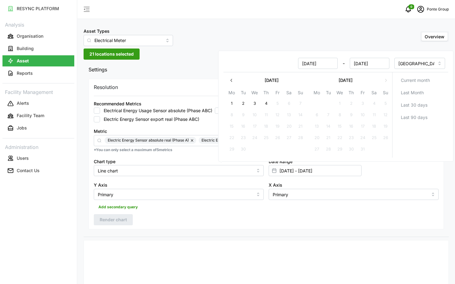
click at [232, 80] on icon "button" at bounding box center [231, 80] width 5 height 5
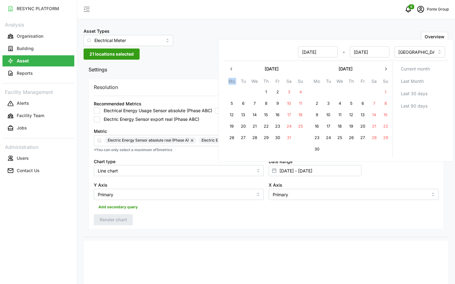
click at [232, 80] on th "Mo" at bounding box center [231, 82] width 11 height 9
click at [231, 72] on button "button" at bounding box center [231, 68] width 11 height 11
click at [231, 72] on icon "button" at bounding box center [231, 69] width 5 height 5
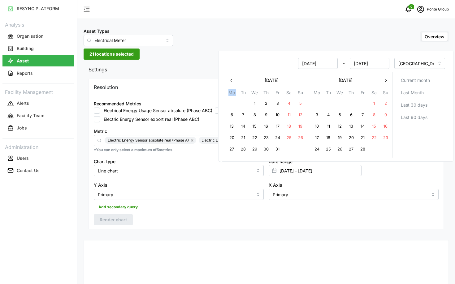
click at [231, 81] on icon "button" at bounding box center [231, 80] width 5 height 5
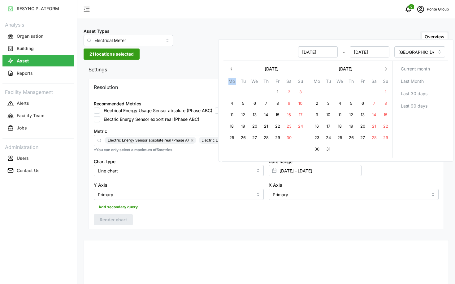
click at [278, 94] on button "1" at bounding box center [277, 92] width 11 height 11
type input "07 Oct 2024 - 01 Nov 2024"
type input "07 Oct 2024"
type input "01 Nov 2024"
click at [235, 102] on button "4" at bounding box center [231, 103] width 11 height 11
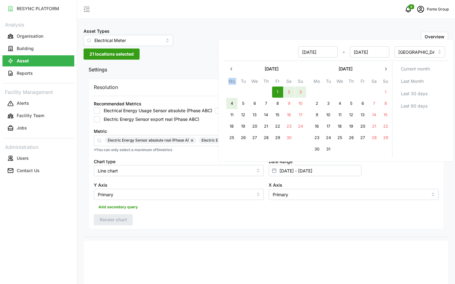
type input "01 Nov 2024 - 04 Nov 2024"
type input "01 Nov 2024"
type input "04 Nov 2024"
click at [173, 209] on div "Add secondary query" at bounding box center [266, 206] width 345 height 12
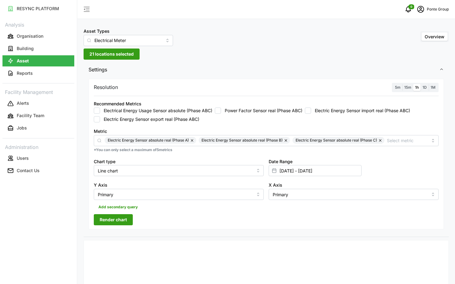
click at [125, 225] on span "Render chart" at bounding box center [113, 220] width 27 height 11
click at [336, 169] on input "01 Nov 2024 - 04 Nov 2024" at bounding box center [315, 170] width 93 height 11
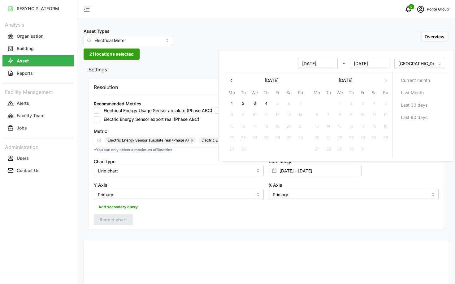
click at [229, 80] on button "button" at bounding box center [231, 80] width 11 height 11
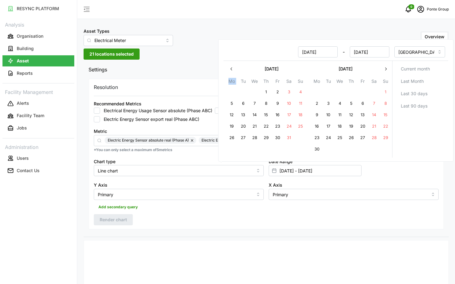
click at [229, 80] on th "Mo" at bounding box center [231, 82] width 11 height 9
click at [230, 68] on icon "button" at bounding box center [231, 69] width 5 height 5
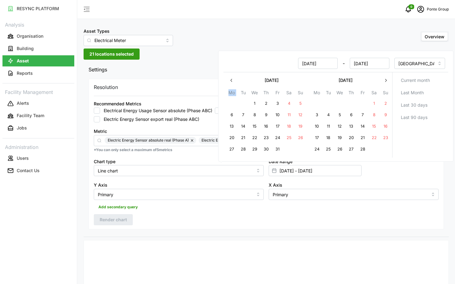
click at [230, 68] on div "01 Nov 2024 - 04 Nov 2024" at bounding box center [308, 63] width 163 height 11
click at [230, 81] on icon "button" at bounding box center [231, 80] width 5 height 5
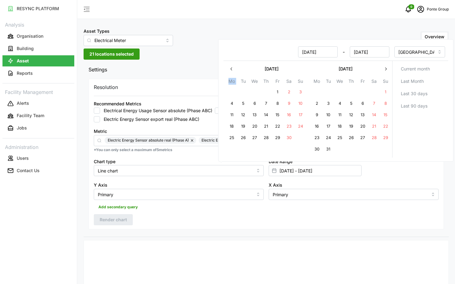
click at [267, 130] on button "21" at bounding box center [266, 126] width 11 height 11
type input "04 Nov 2024 - 21 Nov 2024"
type input "04 Nov 2024"
type input "21 Nov 2024"
click at [256, 136] on button "27" at bounding box center [254, 137] width 11 height 11
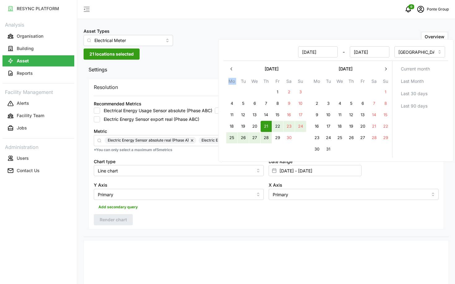
type input "21 Nov 2024 - 27 Nov 2024"
type input "21 Nov 2024"
type input "27 Nov 2024"
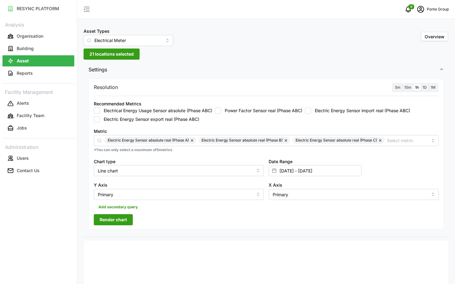
click at [108, 222] on span "Render chart" at bounding box center [113, 220] width 27 height 11
click at [336, 170] on input "21 Nov 2024 - 27 Nov 2024" at bounding box center [315, 170] width 93 height 11
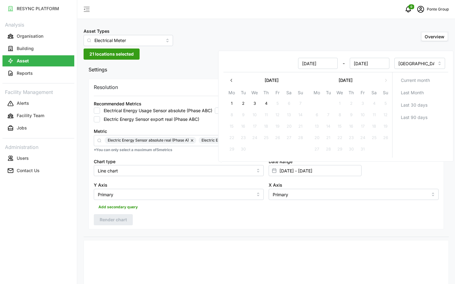
click at [234, 81] on button "button" at bounding box center [231, 80] width 11 height 11
click at [234, 81] on icon "button" at bounding box center [231, 80] width 5 height 5
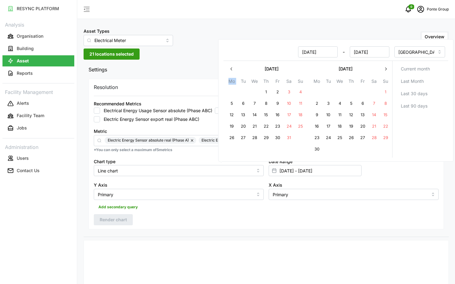
click at [234, 81] on th "Mo" at bounding box center [231, 82] width 11 height 9
click at [230, 72] on button "button" at bounding box center [231, 68] width 11 height 11
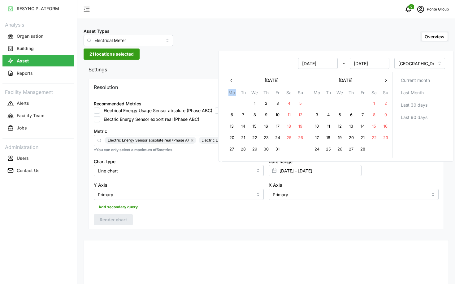
click at [228, 79] on button "button" at bounding box center [231, 80] width 11 height 11
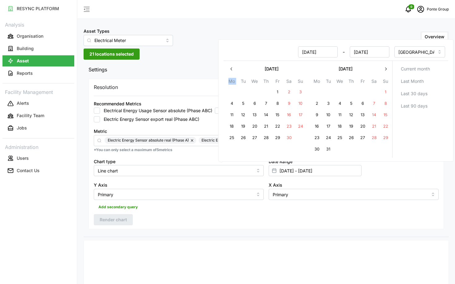
click at [384, 95] on button "1" at bounding box center [385, 92] width 11 height 11
type input "27 Nov 2024 - 01 Dec 2024"
type input "27 Nov 2024"
type input "01 Dec 2024"
click at [372, 102] on button "7" at bounding box center [374, 103] width 11 height 11
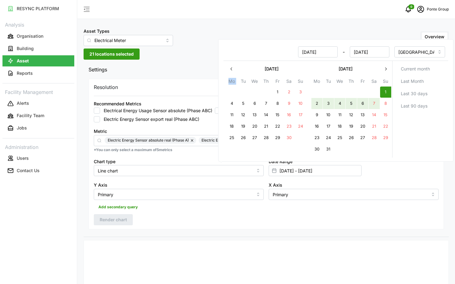
type input "01 Dec 2024 - 07 Dec 2024"
type input "01 Dec 2024"
type input "07 Dec 2024"
click at [245, 222] on div "Resolution 5m 15m 1h 1D 1M Recommended Metrics Electrical Energy Usage Sensor a…" at bounding box center [266, 154] width 355 height 151
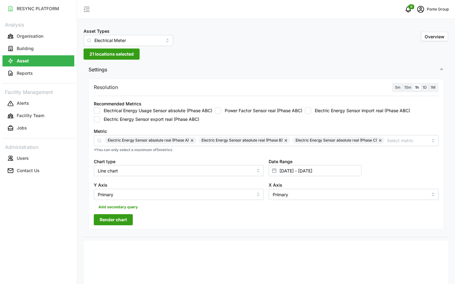
click at [121, 219] on span "Render chart" at bounding box center [113, 220] width 27 height 11
click at [350, 168] on input "01 Dec 2024 - 07 Dec 2024" at bounding box center [315, 170] width 93 height 11
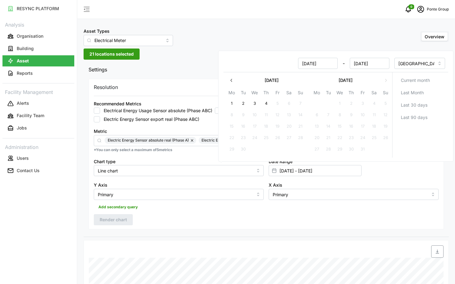
click at [228, 84] on button "button" at bounding box center [231, 80] width 11 height 11
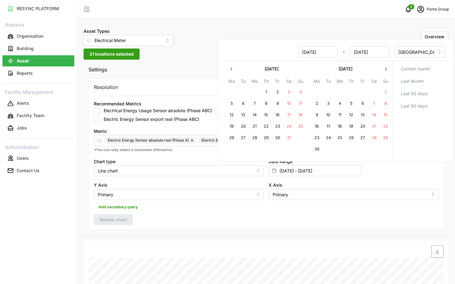
click at [228, 70] on button "button" at bounding box center [231, 68] width 11 height 11
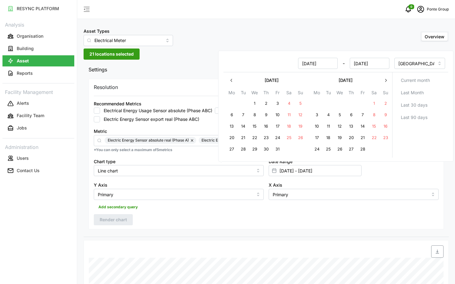
click at [229, 79] on icon "button" at bounding box center [231, 80] width 5 height 5
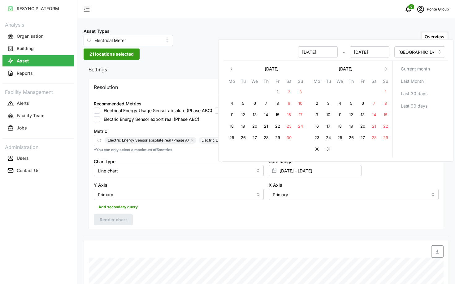
click at [288, 137] on button "30" at bounding box center [289, 137] width 11 height 11
type input "30 Nov 2024 - 07 Dec 2024"
type input "30 Nov 2024"
click at [270, 139] on button "28" at bounding box center [266, 137] width 11 height 11
type input "28 Nov 2024 - 30 Nov 2024"
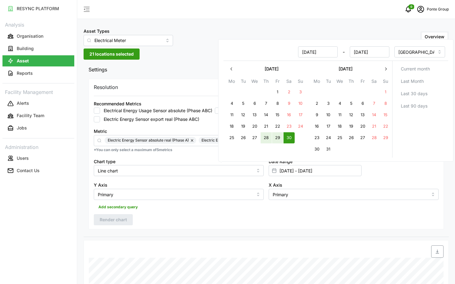
type input "28 Nov 2024"
type input "30 Nov 2024"
click at [225, 228] on div "Resolution 5m 15m 1h 1D 1M Recommended Metrics Electrical Energy Usage Sensor a…" at bounding box center [266, 154] width 355 height 151
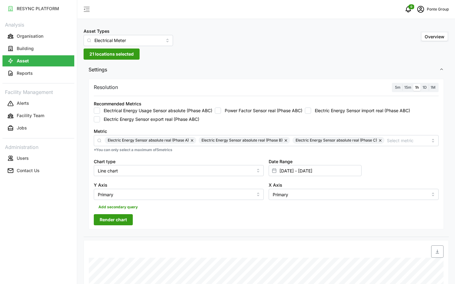
click at [120, 223] on span "Render chart" at bounding box center [113, 220] width 27 height 11
click at [334, 169] on input "28 Nov 2024 - 30 Nov 2024" at bounding box center [315, 170] width 93 height 11
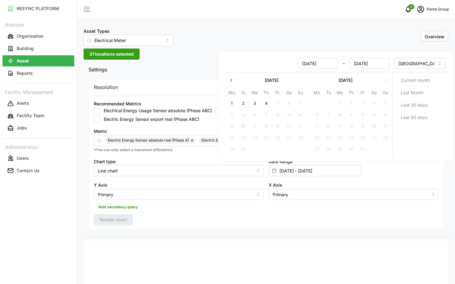
click at [230, 77] on button "button" at bounding box center [231, 80] width 11 height 11
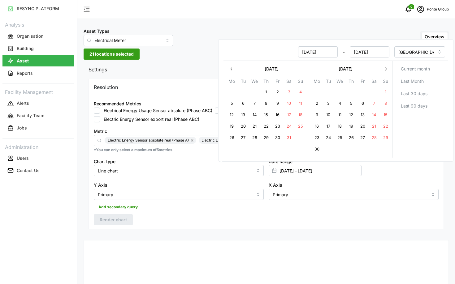
click at [231, 68] on icon "button" at bounding box center [231, 69] width 5 height 5
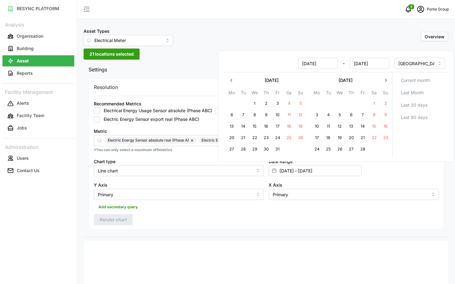
click at [234, 76] on button "button" at bounding box center [231, 80] width 11 height 11
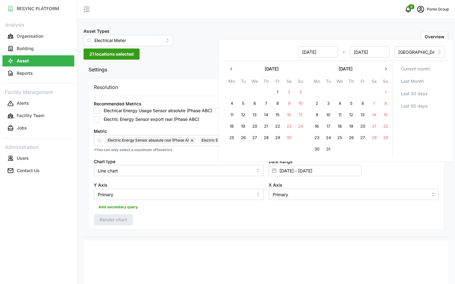
click at [232, 72] on button "button" at bounding box center [231, 68] width 11 height 11
click at [230, 68] on icon "button" at bounding box center [231, 69] width 5 height 5
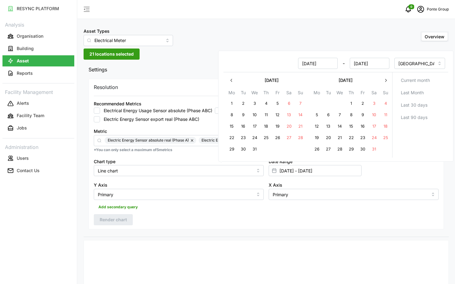
click at [380, 80] on button "button" at bounding box center [385, 80] width 11 height 11
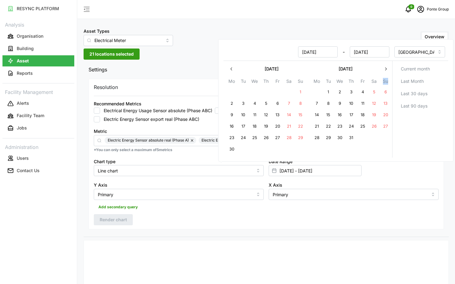
click at [380, 80] on th "Su" at bounding box center [385, 82] width 11 height 9
click at [384, 74] on button "button" at bounding box center [385, 68] width 11 height 11
click at [385, 104] on button "8" at bounding box center [385, 103] width 11 height 11
type input "30 Nov 2024 - 08 Dec 2024"
type input "30 Nov 2024"
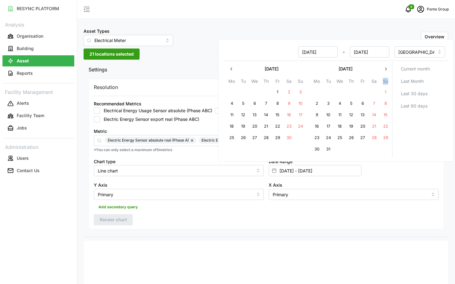
type input "08 Dec 2024"
click at [374, 115] on button "14" at bounding box center [374, 115] width 11 height 11
type input "08 Dec 2024 - 14 Dec 2024"
type input "08 Dec 2024"
type input "14 Dec 2024"
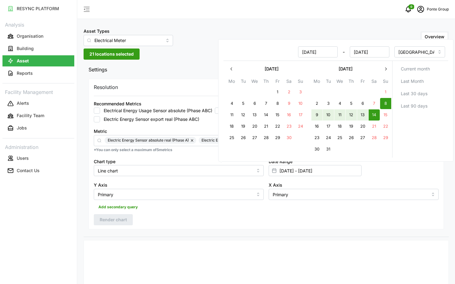
click at [256, 231] on div "Resolution 5m 15m 1h 1D 1M Recommended Metrics Electrical Energy Usage Sensor a…" at bounding box center [266, 157] width 365 height 160
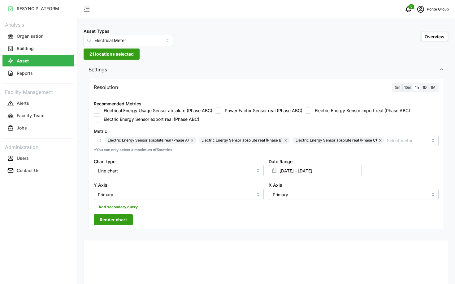
click at [125, 224] on span "Render chart" at bounding box center [113, 220] width 27 height 11
click at [426, 14] on span "schedule" at bounding box center [421, 9] width 12 height 12
click at [332, 69] on span "Settings" at bounding box center [264, 69] width 351 height 15
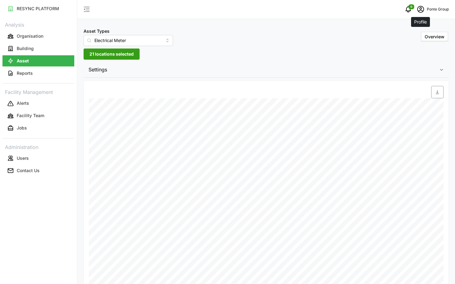
click at [425, 7] on span "schedule" at bounding box center [421, 9] width 12 height 12
click at [410, 51] on button "Logout" at bounding box center [422, 46] width 59 height 11
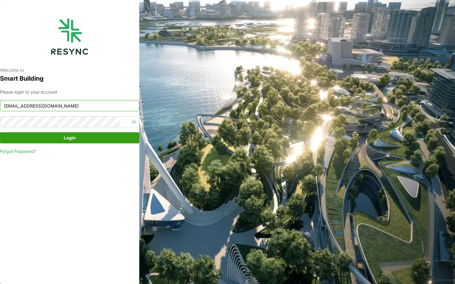
click at [45, 107] on input "ponte_group_internal@resynctech.com" at bounding box center [69, 105] width 139 height 11
type input "ponte_group_display@resynctech.com"
click at [85, 129] on div "Please login to your account ponte_group_display@resynctech.com Login Forgot Pa…" at bounding box center [69, 122] width 139 height 66
click at [84, 135] on span "Login" at bounding box center [70, 138] width 128 height 11
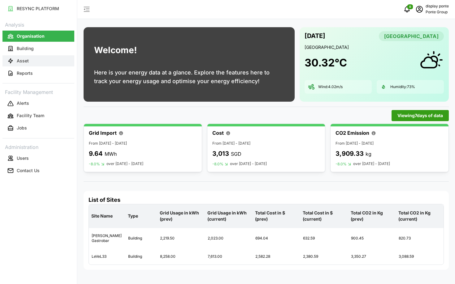
click at [22, 64] on button "Asset" at bounding box center [38, 60] width 72 height 11
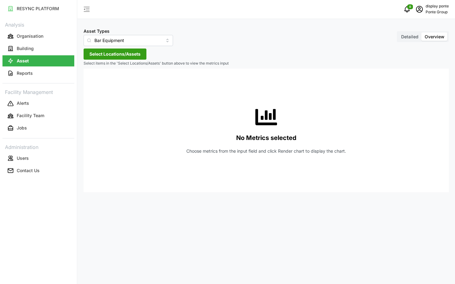
click at [97, 51] on span "Select Locations/Assets" at bounding box center [114, 54] width 51 height 11
click at [111, 40] on input "Bar Equipment" at bounding box center [128, 40] width 89 height 11
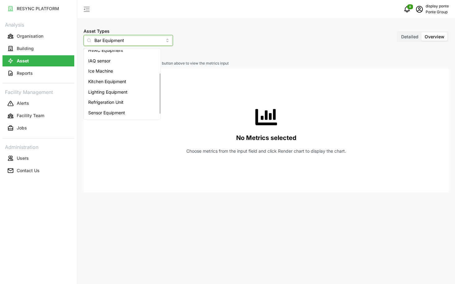
scroll to position [46, 0]
click at [104, 82] on span "Lighting Equipment" at bounding box center [107, 82] width 39 height 7
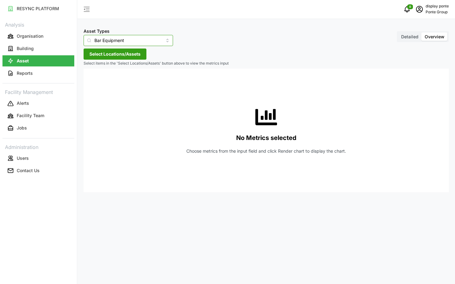
type input "Lighting Equipment"
click at [124, 56] on span "Select Locations/Assets" at bounding box center [114, 54] width 51 height 11
click at [93, 80] on icon at bounding box center [91, 82] width 5 height 5
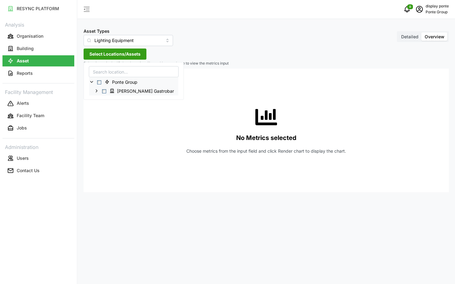
click at [98, 89] on icon at bounding box center [96, 91] width 5 height 5
click at [159, 119] on div "No Metrics selected Choose metrics from the input field and click Render chart …" at bounding box center [266, 131] width 355 height 124
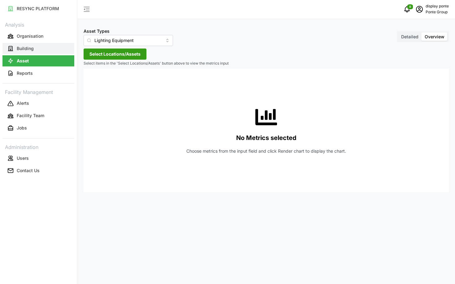
click at [40, 50] on button "Building" at bounding box center [38, 48] width 72 height 11
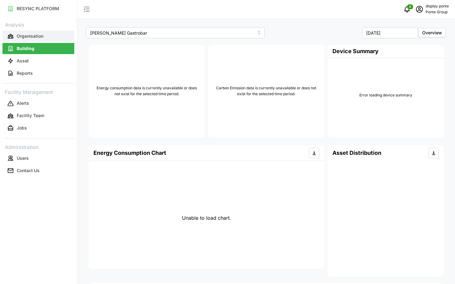
click at [24, 37] on p "Organisation" at bounding box center [30, 36] width 27 height 6
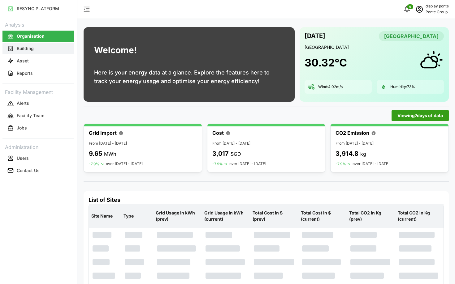
click at [44, 53] on button "Building" at bounding box center [38, 48] width 72 height 11
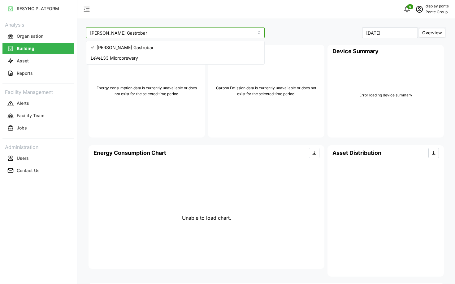
click at [159, 36] on input "[PERSON_NAME] Gastrobar" at bounding box center [175, 32] width 179 height 11
click at [168, 59] on div "LeVeL33 Microbrewery" at bounding box center [176, 58] width 176 height 11
click at [153, 33] on input "LeVeL33 Microbrewery" at bounding box center [175, 32] width 179 height 11
click at [159, 47] on div "[PERSON_NAME] Gastrobar" at bounding box center [176, 47] width 176 height 11
type input "[PERSON_NAME] Gastrobar"
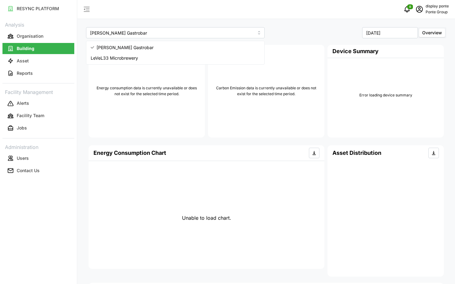
click at [418, 14] on span "schedule" at bounding box center [420, 9] width 12 height 12
click at [421, 51] on button "Logout" at bounding box center [422, 46] width 59 height 11
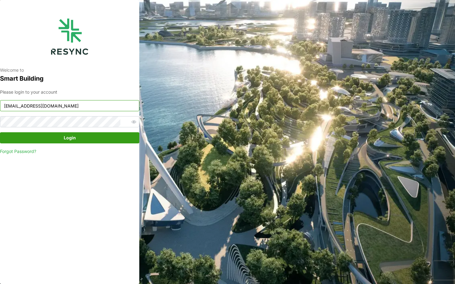
click at [63, 103] on input "ponte_group_display@resynctech.com" at bounding box center [69, 105] width 139 height 11
type input "ponte_group_internal@resynctech.com"
click at [89, 138] on span "Login" at bounding box center [70, 138] width 128 height 11
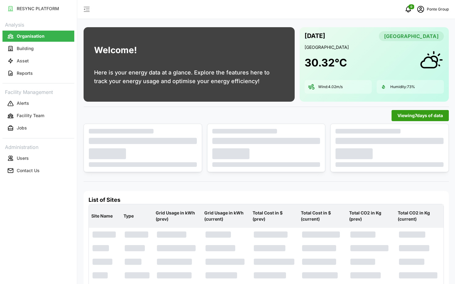
click at [42, 54] on link "Building" at bounding box center [38, 48] width 72 height 12
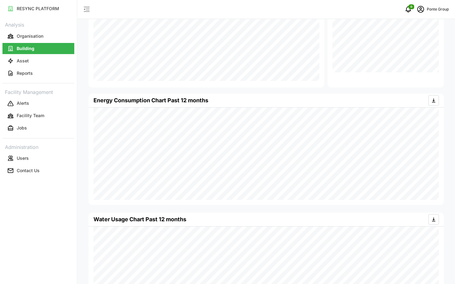
scroll to position [184, 0]
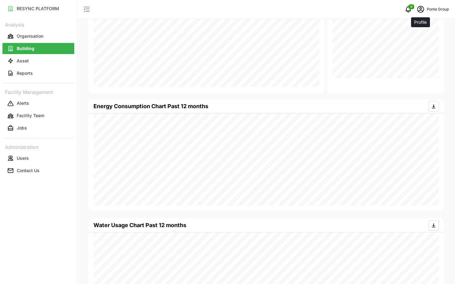
click at [420, 11] on icon "schedule" at bounding box center [420, 9] width 7 height 7
click at [366, 79] on div "Asset Distribution" at bounding box center [385, 28] width 116 height 132
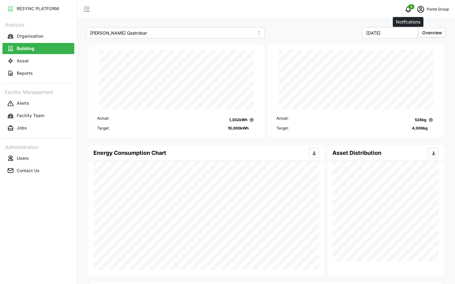
click at [418, 10] on icon "schedule" at bounding box center [420, 9] width 7 height 7
click at [402, 42] on button "Logout" at bounding box center [422, 46] width 59 height 11
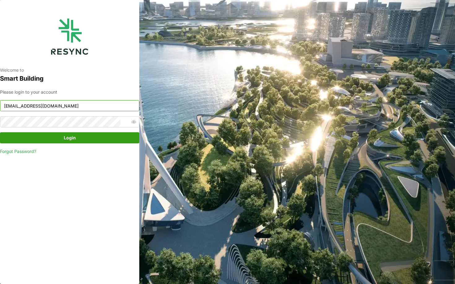
click at [93, 108] on input "[EMAIL_ADDRESS][DOMAIN_NAME]" at bounding box center [69, 105] width 139 height 11
type input "[EMAIL_ADDRESS][DOMAIN_NAME]"
click at [95, 137] on span "Login" at bounding box center [70, 138] width 128 height 11
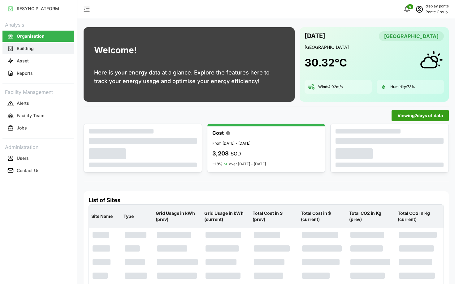
click at [28, 50] on p "Building" at bounding box center [25, 49] width 17 height 6
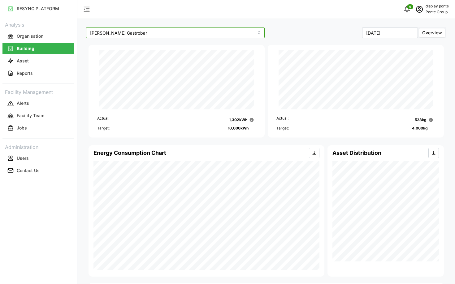
click at [147, 36] on input "Erwin's Gastrobar" at bounding box center [175, 32] width 179 height 11
click at [129, 57] on span "LeVeL33 Microbrewery" at bounding box center [114, 58] width 47 height 7
type input "LeVeL33 Microbrewery"
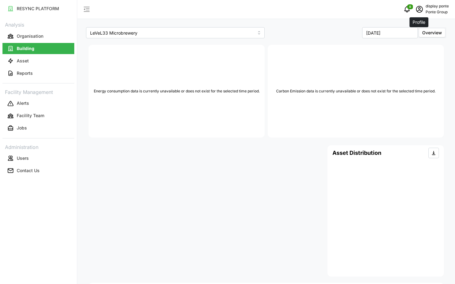
click at [422, 11] on icon "schedule" at bounding box center [419, 9] width 7 height 7
click at [402, 48] on button "Logout" at bounding box center [422, 46] width 59 height 11
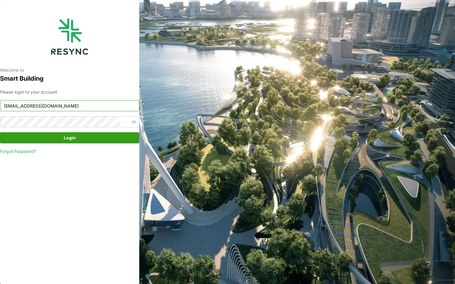
click at [78, 105] on input "[EMAIL_ADDRESS][DOMAIN_NAME]" at bounding box center [69, 105] width 139 height 11
type input "[EMAIL_ADDRESS][DOMAIN_NAME]"
click at [78, 144] on div "Please login to your account [EMAIL_ADDRESS][DOMAIN_NAME] Login Forgot Password?" at bounding box center [69, 122] width 139 height 66
click at [67, 141] on span "Login" at bounding box center [70, 138] width 12 height 11
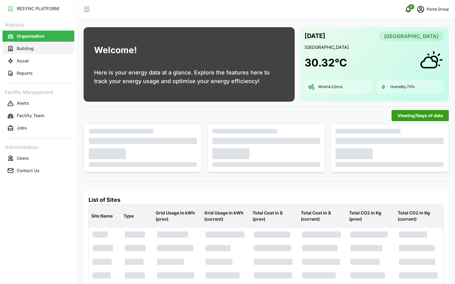
click at [37, 48] on button "Building" at bounding box center [38, 48] width 72 height 11
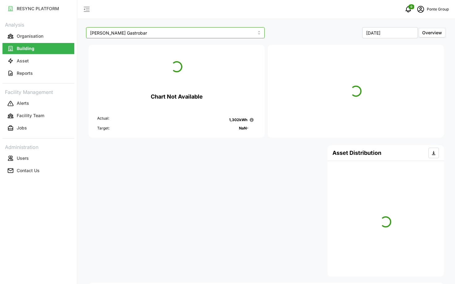
click at [179, 33] on input "Erwin's Gastrobar" at bounding box center [175, 32] width 179 height 11
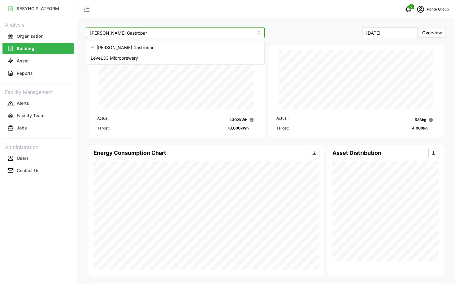
click at [195, 56] on div "LeVeL33 Microbrewery" at bounding box center [176, 58] width 176 height 11
type input "LeVeL33 Microbrewery"
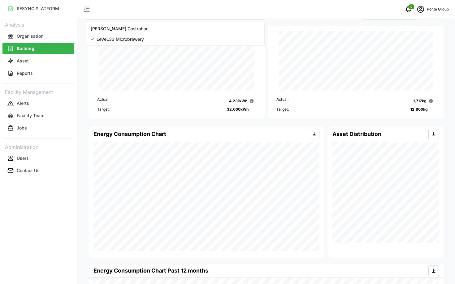
click at [149, 131] on h4 "Energy Consumption Chart" at bounding box center [129, 134] width 73 height 8
click at [26, 65] on button "Asset" at bounding box center [38, 60] width 72 height 11
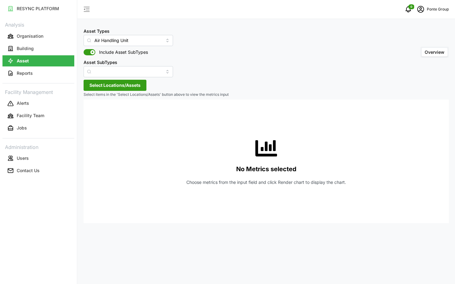
click at [117, 46] on div "Asset Types Air Handling Unit Include Asset SubTypes Asset SubTypes" at bounding box center [128, 52] width 89 height 50
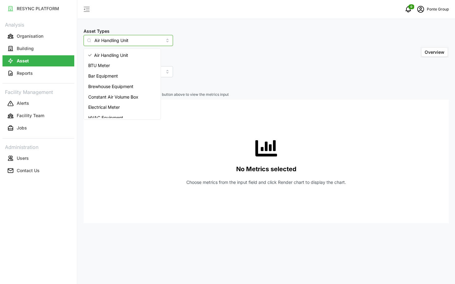
click at [115, 42] on input "Air Handling Unit" at bounding box center [128, 40] width 89 height 11
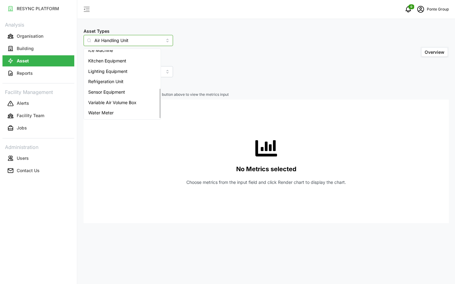
click at [136, 110] on div "Water Meter" at bounding box center [122, 113] width 74 height 11
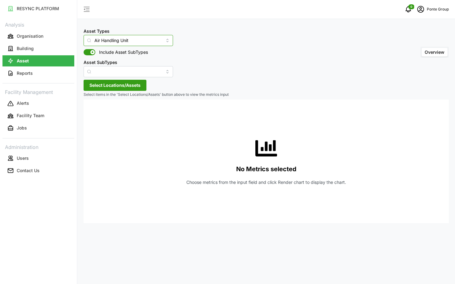
type input "Water Meter"
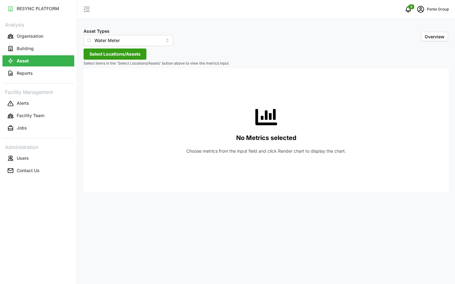
click at [115, 55] on span "Select Locations/Assets" at bounding box center [114, 54] width 51 height 11
click at [91, 84] on icon at bounding box center [91, 82] width 5 height 5
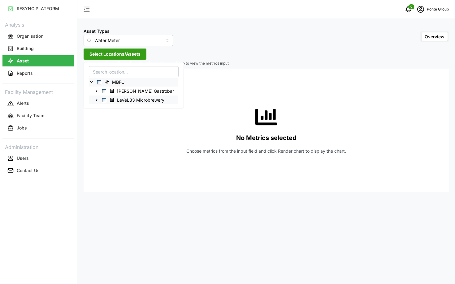
click at [104, 98] on div "LeVeL33 Microbrewery" at bounding box center [133, 99] width 89 height 9
click at [105, 100] on span "Select LeVeL33 Microbrewery" at bounding box center [104, 100] width 4 height 4
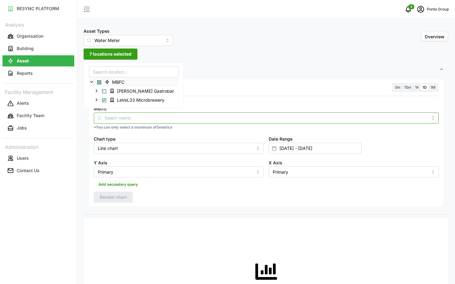
click at [158, 117] on input "Metric" at bounding box center [266, 118] width 323 height 7
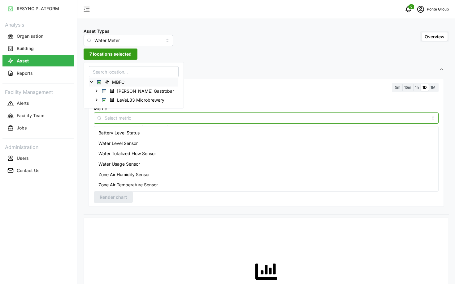
click at [165, 133] on div "Battery Level Status" at bounding box center [266, 133] width 342 height 11
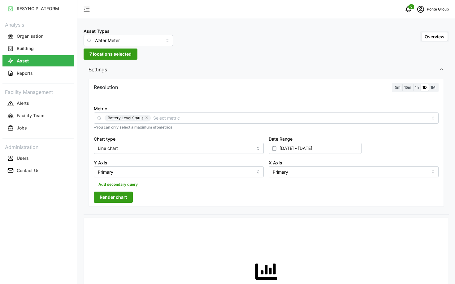
click at [417, 87] on span "1h" at bounding box center [417, 87] width 4 height 5
click at [413, 84] on input "1h" at bounding box center [413, 84] width 0 height 0
click at [319, 143] on input "01 Sep 2025 - 04 Sep 2025" at bounding box center [315, 148] width 93 height 11
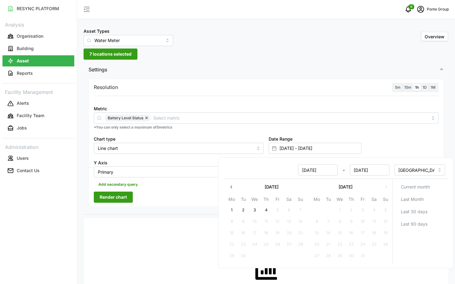
click at [237, 184] on button "button" at bounding box center [231, 187] width 11 height 11
click at [236, 184] on button "button" at bounding box center [231, 187] width 11 height 11
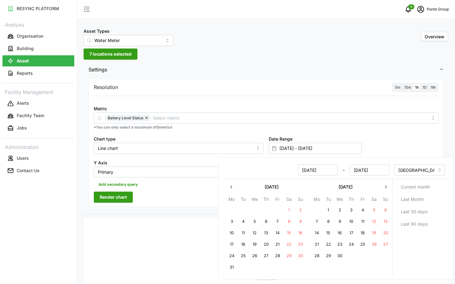
click at [236, 184] on button "button" at bounding box center [231, 187] width 11 height 11
click at [256, 210] on button "1" at bounding box center [254, 210] width 11 height 11
type input "01 Jan 2025 - 04 Sep 2025"
type input "01 Jan 2025"
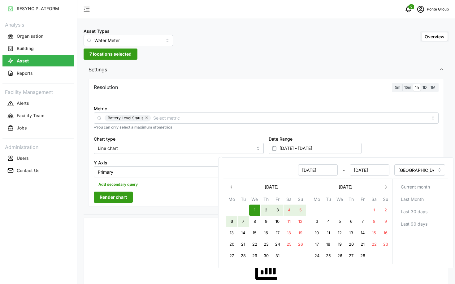
click at [239, 223] on button "7" at bounding box center [243, 221] width 11 height 11
type input "01 Jan 2025 - 07 Jan 2025"
type input "07 Jan 2025"
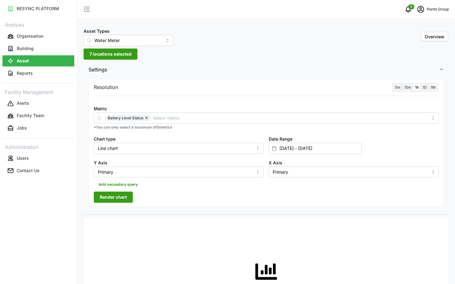
click at [116, 200] on span "Render chart" at bounding box center [113, 197] width 27 height 11
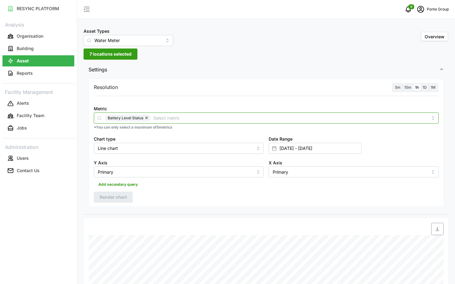
click at [216, 118] on input "Metric" at bounding box center [290, 118] width 275 height 7
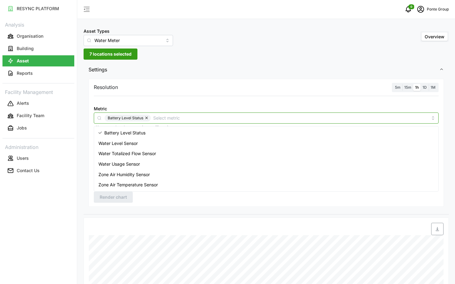
click at [164, 166] on div "Water Usage Sensor" at bounding box center [266, 164] width 342 height 11
click at [143, 119] on button "button" at bounding box center [146, 118] width 7 height 7
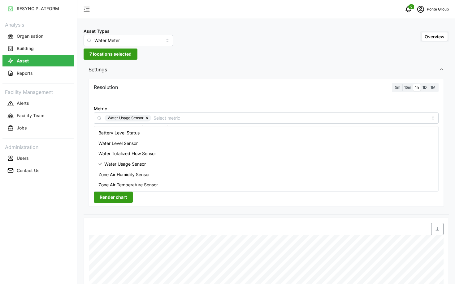
click at [425, 90] on label "1D" at bounding box center [425, 87] width 8 height 7
click at [421, 84] on input "1D" at bounding box center [421, 84] width 0 height 0
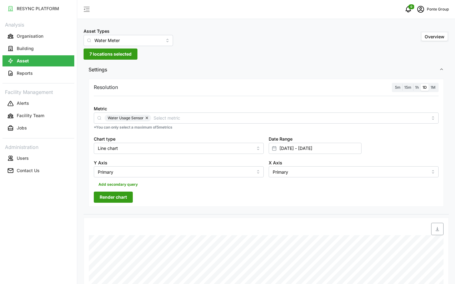
click at [115, 199] on span "Render chart" at bounding box center [113, 197] width 27 height 11
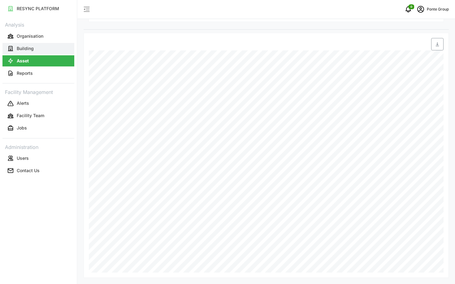
click at [25, 50] on p "Building" at bounding box center [25, 49] width 17 height 6
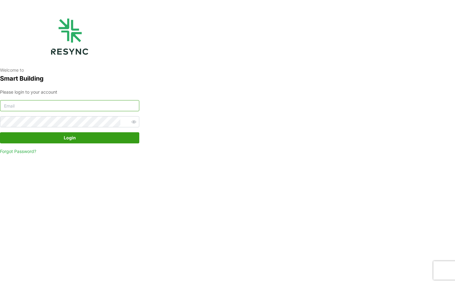
type input "[EMAIL_ADDRESS][DOMAIN_NAME]"
click at [94, 136] on span "Login" at bounding box center [70, 138] width 128 height 11
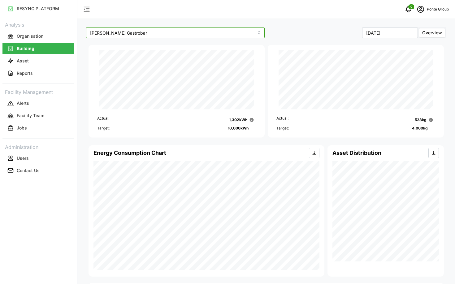
click at [175, 33] on input "[PERSON_NAME] Gastrobar" at bounding box center [175, 32] width 179 height 11
click at [192, 54] on div "LeVeL33 Microbrewery" at bounding box center [176, 58] width 176 height 11
type input "LeVeL33 Microbrewery"
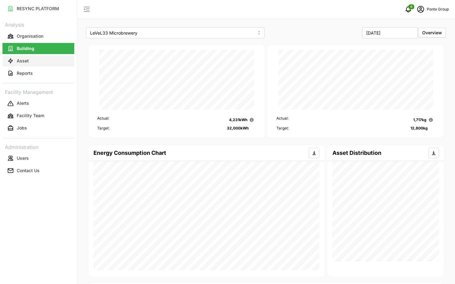
click at [18, 63] on p "Asset" at bounding box center [23, 61] width 12 height 6
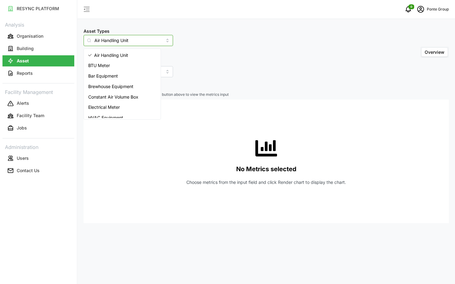
click at [116, 43] on input "Air Handling Unit" at bounding box center [128, 40] width 89 height 11
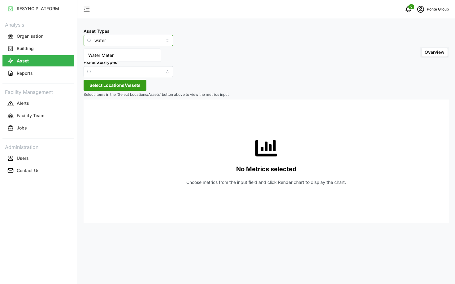
click at [116, 54] on div "Water Meter" at bounding box center [122, 55] width 74 height 11
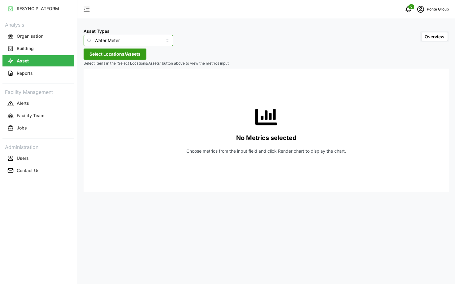
type input "Water Meter"
click at [105, 54] on span "Select Locations/Assets" at bounding box center [114, 54] width 51 height 11
click at [99, 84] on span "Select MBFC" at bounding box center [99, 82] width 4 height 4
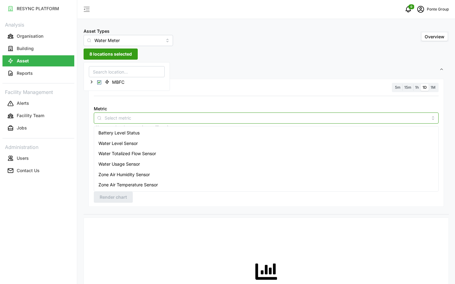
click at [138, 117] on input "Metric" at bounding box center [266, 118] width 323 height 7
click at [171, 165] on div "Water Usage Sensor" at bounding box center [266, 164] width 342 height 11
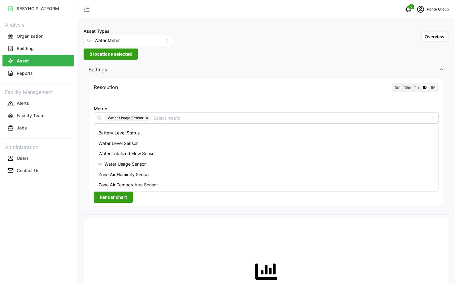
click at [372, 95] on div "Resolution 5m 15m 1h 1D 1M Metric Water Usage Sensor *You can only select a max…" at bounding box center [266, 143] width 355 height 128
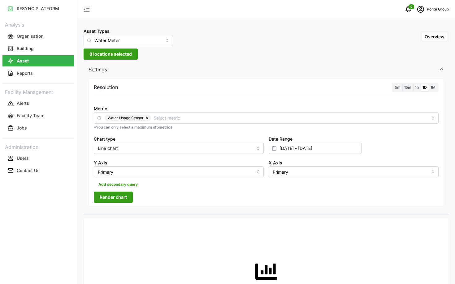
click at [104, 57] on span "8 locations selected" at bounding box center [110, 54] width 42 height 11
click at [91, 85] on div "MBFC" at bounding box center [126, 82] width 75 height 9
click at [91, 82] on icon at bounding box center [91, 82] width 5 height 5
click at [103, 91] on span "Select Erwin's Gastrobar" at bounding box center [104, 91] width 4 height 4
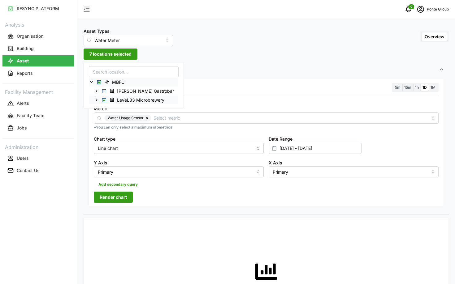
click at [97, 99] on icon at bounding box center [96, 100] width 5 height 5
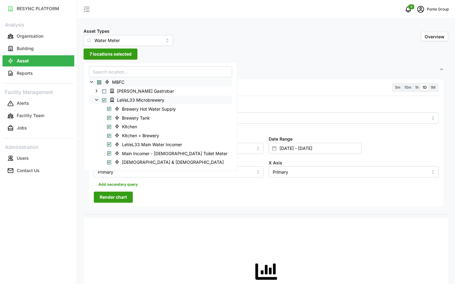
click at [104, 101] on span "Select LeVeL33 Microbrewery" at bounding box center [104, 100] width 4 height 4
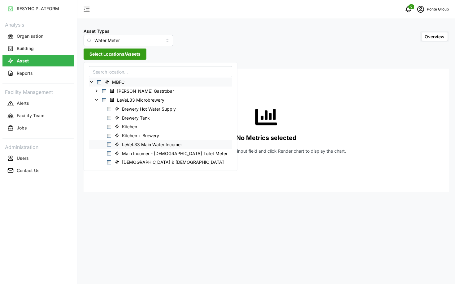
click at [110, 144] on span "Select LeVeL33 Main Water Incomer" at bounding box center [109, 145] width 4 height 4
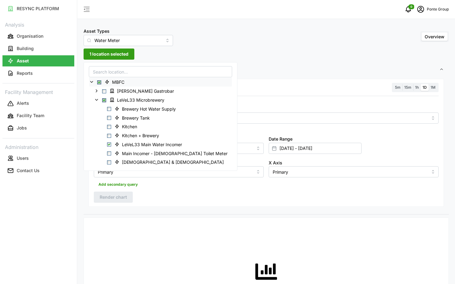
click at [231, 124] on div "Metric *You can only select a maximum of 5 metrics" at bounding box center [266, 117] width 350 height 30
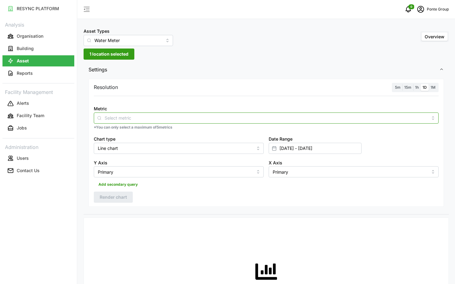
click at [216, 113] on div at bounding box center [266, 118] width 345 height 11
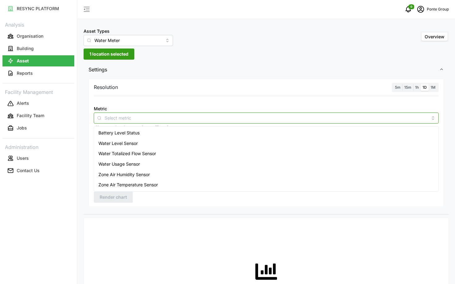
click at [190, 164] on div "Water Usage Sensor" at bounding box center [266, 164] width 342 height 11
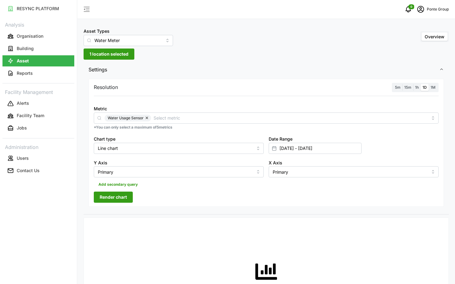
click at [307, 228] on div "No Metrics selected Choose metrics from the input field and click Render chart …" at bounding box center [266, 285] width 345 height 124
click at [323, 147] on input "01 Jan 2025 - 07 Jan 2025" at bounding box center [315, 148] width 93 height 11
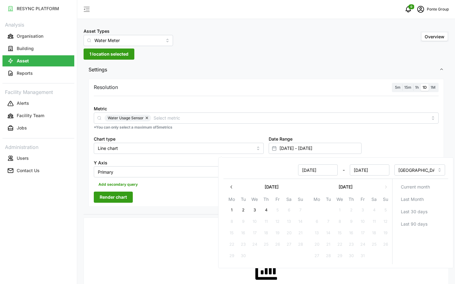
click at [233, 189] on icon "button" at bounding box center [231, 187] width 5 height 5
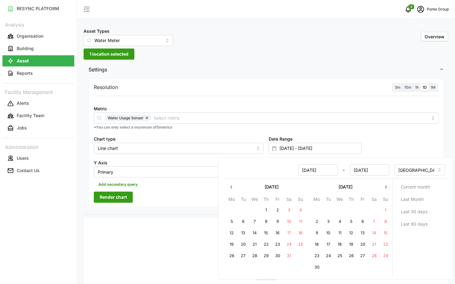
click at [384, 210] on button "1" at bounding box center [385, 210] width 11 height 11
type input "07 Jan 2025 - 01 Jun 2025"
type input "07 Jan 2025"
type input "01 Jun 2025"
click at [376, 224] on button "7" at bounding box center [374, 221] width 11 height 11
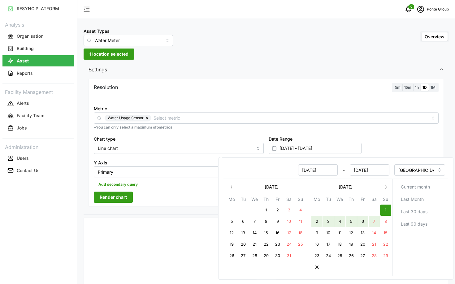
type input "01 Jun 2025 - 07 Jun 2025"
type input "01 Jun 2025"
type input "07 Jun 2025"
click at [161, 206] on div "Resolution 5m 15m 1h 1D 1M Metric Water Usage Sensor *You can only select a max…" at bounding box center [266, 143] width 355 height 128
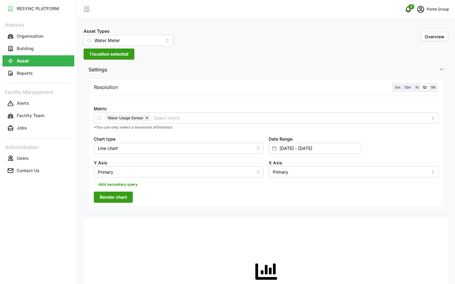
click at [131, 198] on button "Render chart" at bounding box center [113, 197] width 39 height 11
click at [417, 86] on span "1h" at bounding box center [417, 87] width 4 height 5
click at [413, 84] on input "1h" at bounding box center [413, 84] width 0 height 0
click at [112, 199] on span "Render chart" at bounding box center [113, 197] width 27 height 11
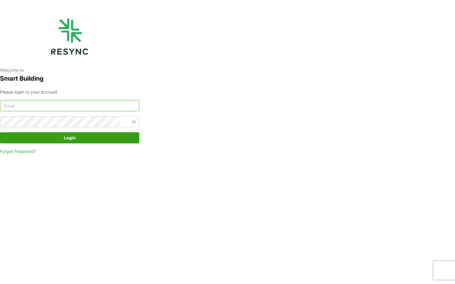
type input "[EMAIL_ADDRESS][DOMAIN_NAME]"
click at [71, 141] on span "Login" at bounding box center [70, 138] width 12 height 11
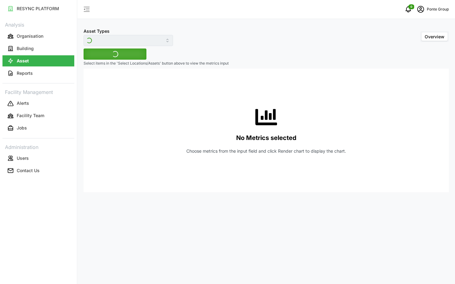
type input "Water Meter"
click at [420, 10] on icon "schedule" at bounding box center [420, 9] width 7 height 7
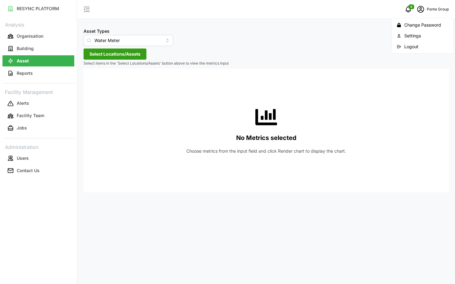
click at [419, 43] on button "Logout" at bounding box center [422, 46] width 59 height 11
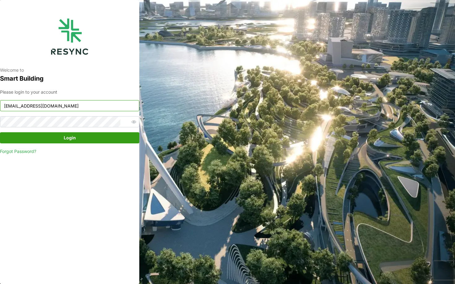
click at [104, 109] on input "[EMAIL_ADDRESS][DOMAIN_NAME]" at bounding box center [69, 105] width 139 height 11
type input "[EMAIL_ADDRESS][DOMAIN_NAME]"
click at [87, 139] on span "Login" at bounding box center [70, 138] width 128 height 11
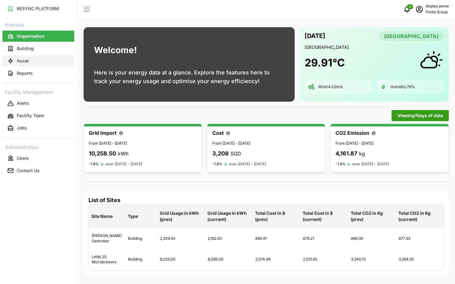
click at [28, 66] on button "Asset" at bounding box center [38, 60] width 72 height 11
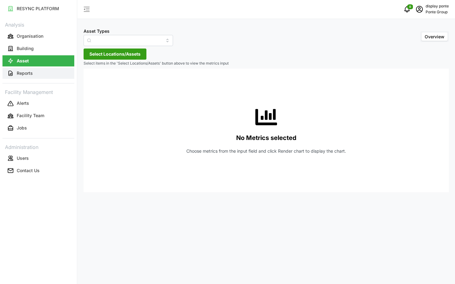
type input "Air Handling Unit"
click at [33, 69] on button "Reports" at bounding box center [38, 73] width 72 height 11
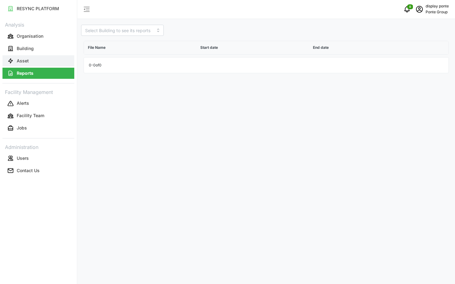
click at [36, 64] on button "Asset" at bounding box center [38, 60] width 72 height 11
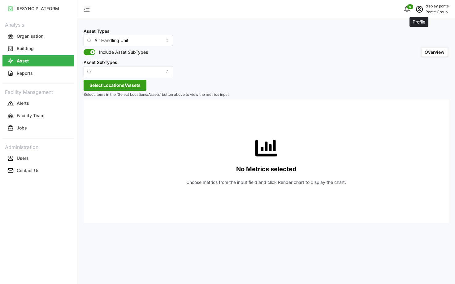
click at [421, 12] on icon "schedule" at bounding box center [419, 9] width 7 height 7
click at [404, 49] on div "Logout" at bounding box center [426, 46] width 44 height 7
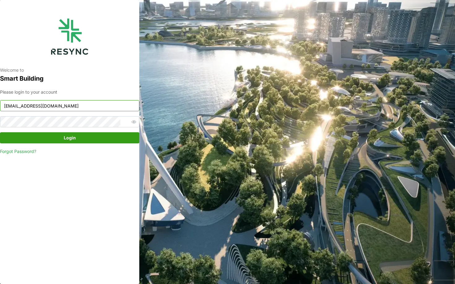
click at [109, 107] on input "[EMAIL_ADDRESS][DOMAIN_NAME]" at bounding box center [69, 105] width 139 height 11
type input "[EMAIL_ADDRESS][DOMAIN_NAME]"
click at [76, 141] on span "Login" at bounding box center [70, 138] width 128 height 11
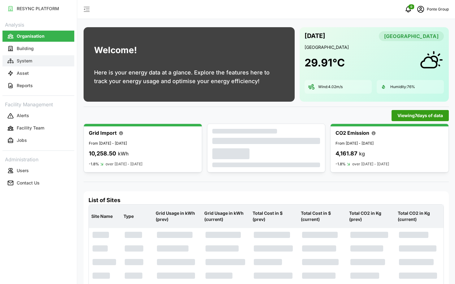
click at [26, 64] on button "System" at bounding box center [38, 60] width 72 height 11
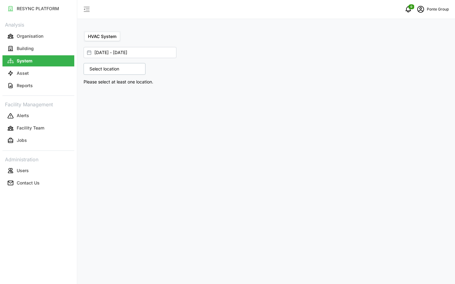
click at [109, 69] on p "Select location" at bounding box center [104, 69] width 36 height 6
click at [90, 98] on div "MBFC" at bounding box center [137, 96] width 97 height 9
click at [92, 98] on icon at bounding box center [91, 95] width 5 height 5
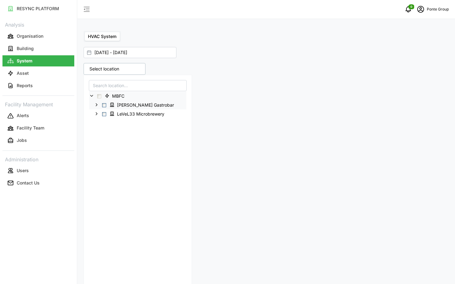
click at [103, 104] on span "Select Erwin's Gastrobar" at bounding box center [104, 105] width 4 height 4
click at [262, 90] on span "Data displayed below reflects the latest information and won't change with date…" at bounding box center [266, 91] width 365 height 6
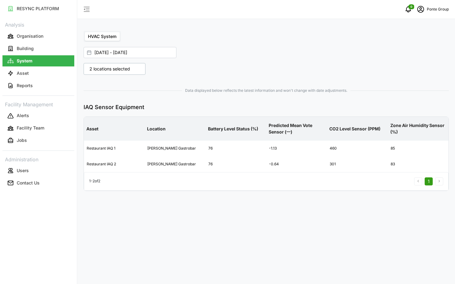
click at [120, 68] on p "2 locations selected" at bounding box center [109, 69] width 47 height 6
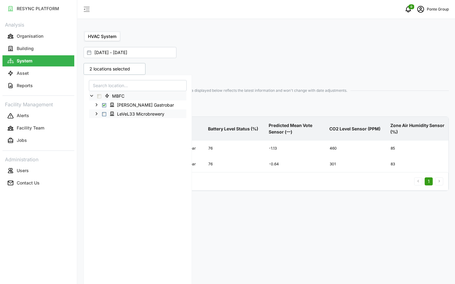
click at [98, 114] on icon at bounding box center [96, 113] width 5 height 5
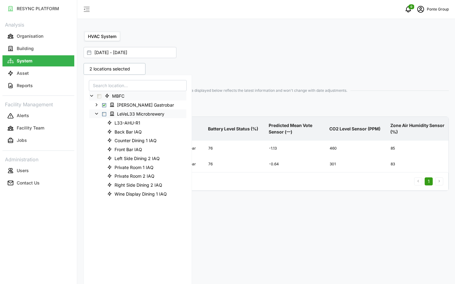
click at [104, 115] on span "Select LeVeL33 Microbrewery" at bounding box center [104, 114] width 4 height 4
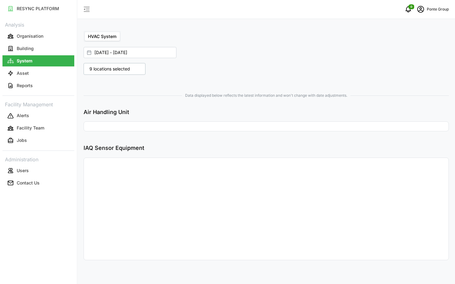
click at [246, 107] on div "Data displayed below reflects the latest information and won't change with date…" at bounding box center [266, 178] width 365 height 177
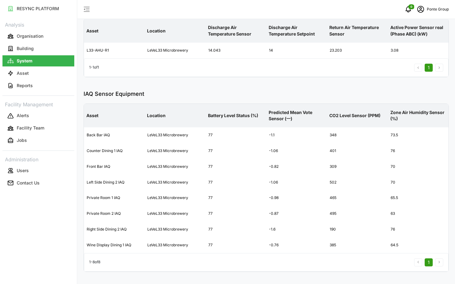
scroll to position [207, 0]
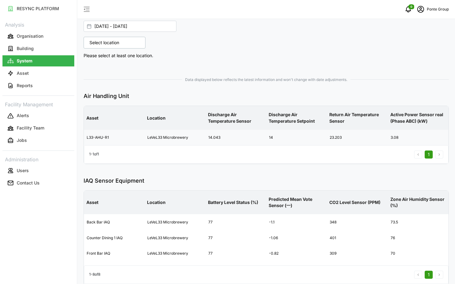
scroll to position [114, 0]
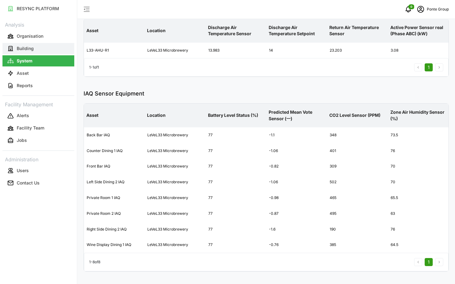
click at [30, 50] on p "Building" at bounding box center [25, 49] width 17 height 6
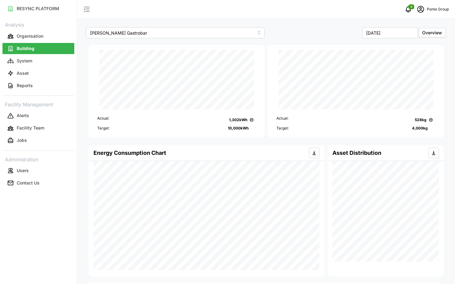
click at [190, 43] on div "Erwin's Gastrobar September 2025 Overview Actual: 1,302 kWh Target: 10,000 kWh …" at bounding box center [266, 260] width 378 height 520
click at [166, 34] on input "[PERSON_NAME] Gastrobar" at bounding box center [175, 32] width 179 height 11
click at [150, 56] on div "LeVeL33 Microbrewery" at bounding box center [176, 58] width 176 height 11
type input "LeVeL33 Microbrewery"
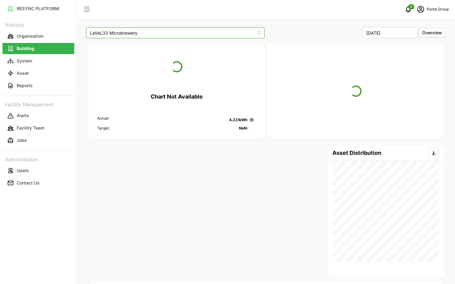
scroll to position [236, 0]
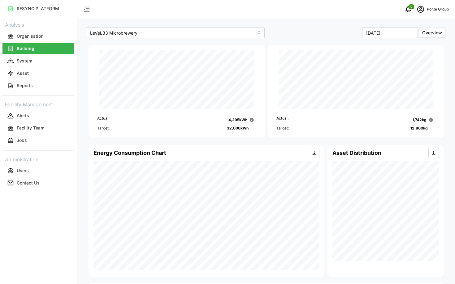
scroll to position [236, 0]
